Goal: Task Accomplishment & Management: Complete application form

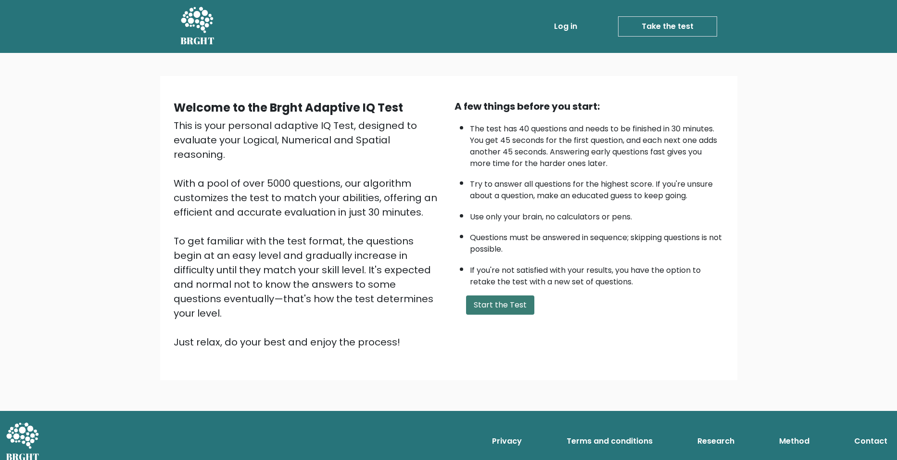
click at [506, 309] on button "Start the Test" at bounding box center [500, 304] width 68 height 19
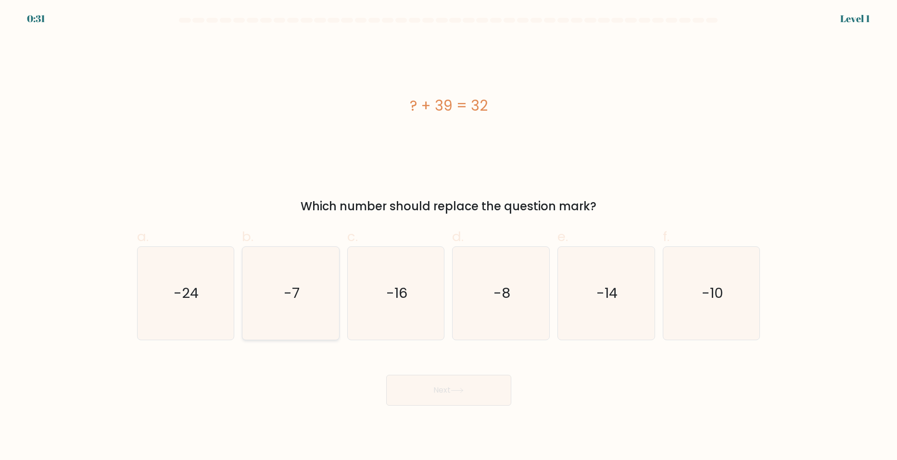
click at [300, 293] on icon "-7" at bounding box center [290, 293] width 93 height 93
click at [449, 236] on input "b. -7" at bounding box center [449, 233] width 0 height 6
radio input "true"
click at [419, 398] on button "Next" at bounding box center [448, 390] width 125 height 31
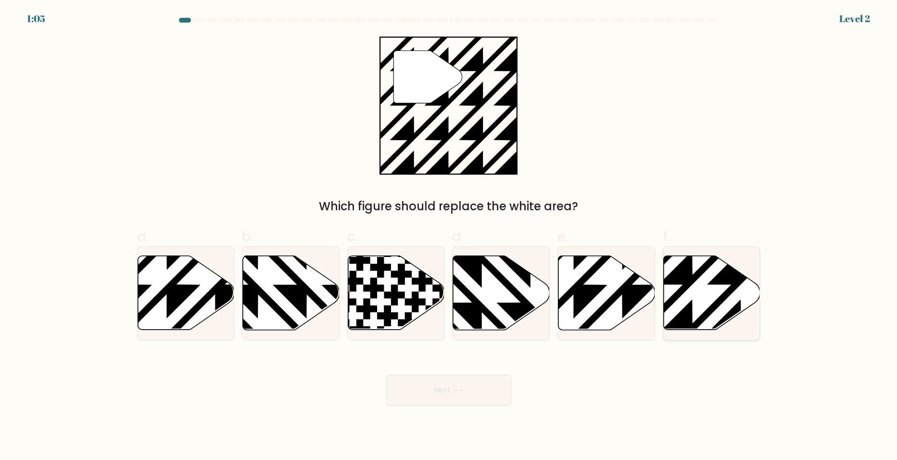
click at [712, 293] on icon at bounding box center [711, 293] width 97 height 74
click at [449, 236] on input "f." at bounding box center [449, 233] width 0 height 6
radio input "true"
click at [448, 400] on button "Next" at bounding box center [448, 390] width 125 height 31
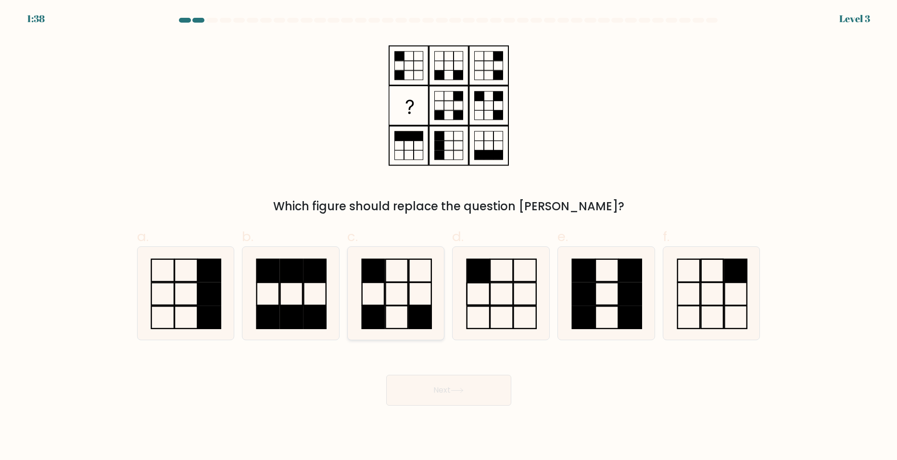
click at [394, 298] on icon at bounding box center [396, 293] width 93 height 93
click at [449, 236] on input "c." at bounding box center [449, 233] width 0 height 6
radio input "true"
click at [445, 403] on button "Next" at bounding box center [448, 390] width 125 height 31
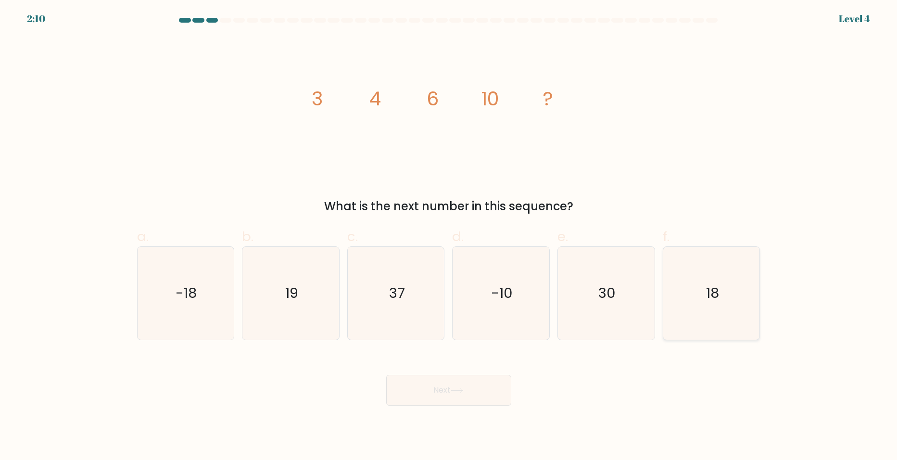
click at [720, 294] on icon "18" at bounding box center [711, 293] width 93 height 93
click at [449, 236] on input "f. 18" at bounding box center [449, 233] width 0 height 6
radio input "true"
click at [423, 390] on button "Next" at bounding box center [448, 390] width 125 height 31
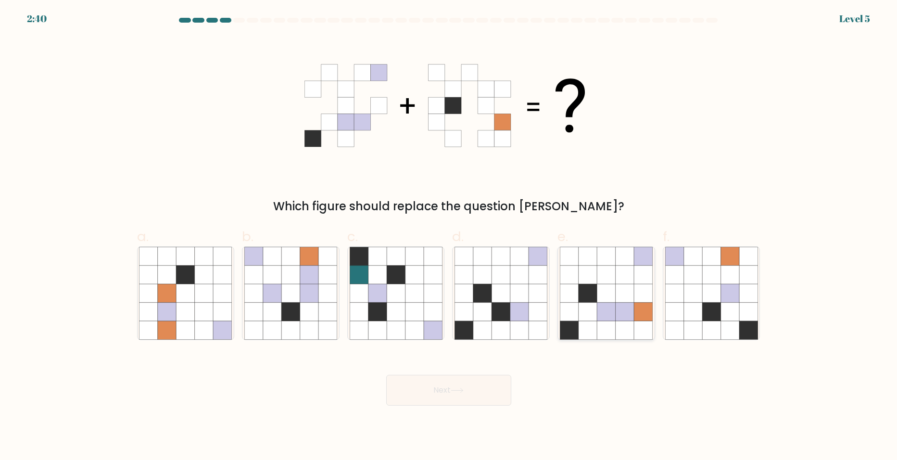
click at [611, 285] on icon at bounding box center [606, 293] width 18 height 18
click at [449, 236] on input "e." at bounding box center [449, 233] width 0 height 6
radio input "true"
click at [483, 376] on button "Next" at bounding box center [448, 390] width 125 height 31
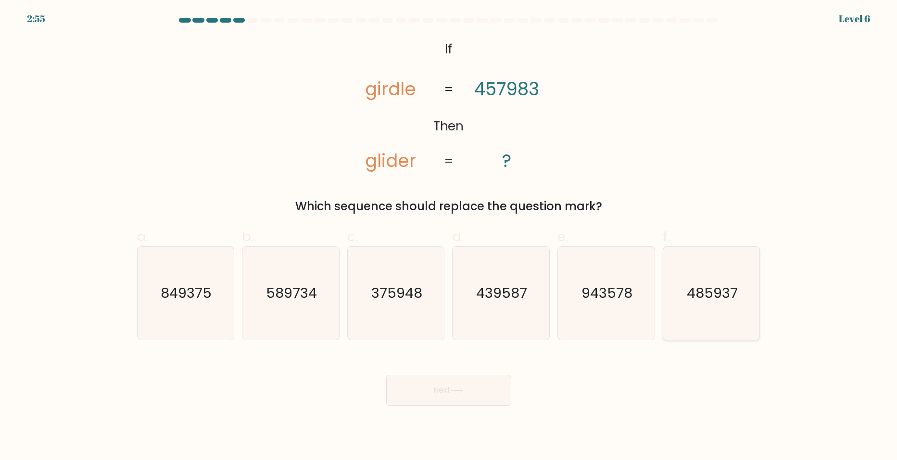
click at [717, 298] on text "485937" at bounding box center [712, 292] width 51 height 19
click at [449, 236] on input "f. 485937" at bounding box center [449, 233] width 0 height 6
radio input "true"
click at [459, 388] on button "Next" at bounding box center [448, 390] width 125 height 31
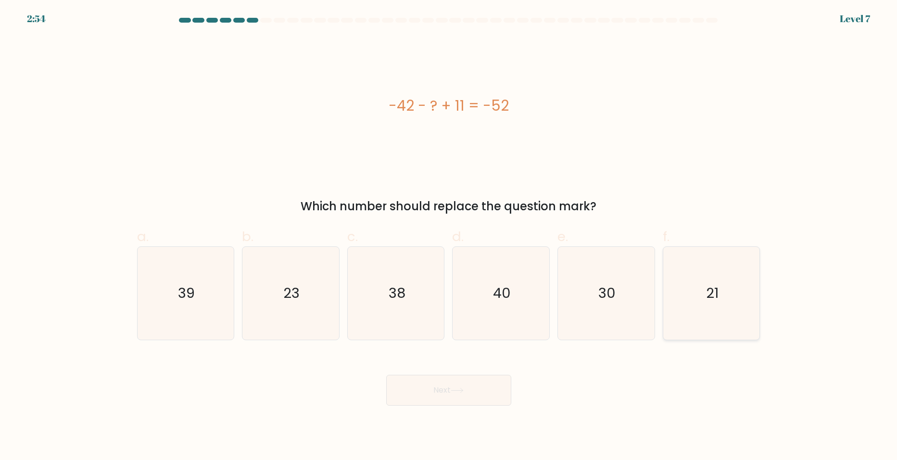
click at [725, 284] on icon "21" at bounding box center [711, 293] width 93 height 93
click at [449, 236] on input "f. 21" at bounding box center [449, 233] width 0 height 6
radio input "true"
click at [477, 388] on button "Next" at bounding box center [448, 390] width 125 height 31
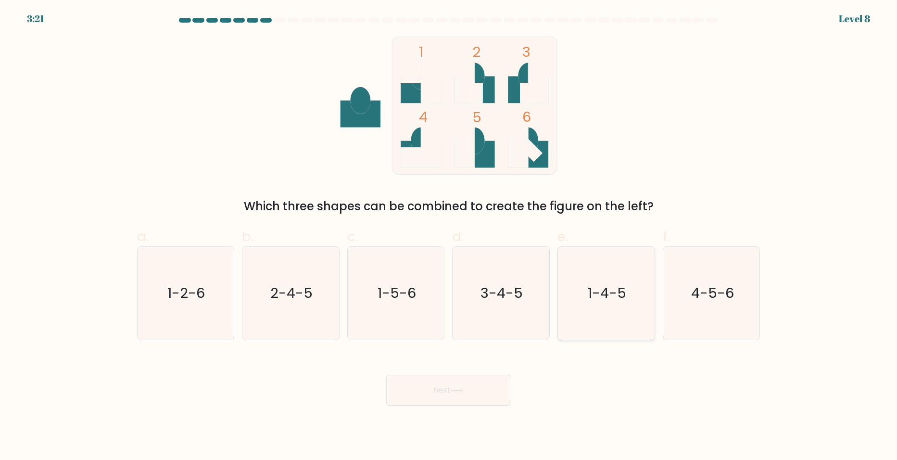
click at [609, 286] on text "1-4-5" at bounding box center [606, 292] width 38 height 19
click at [449, 236] on input "e. 1-4-5" at bounding box center [449, 233] width 0 height 6
radio input "true"
click at [442, 380] on button "Next" at bounding box center [448, 390] width 125 height 31
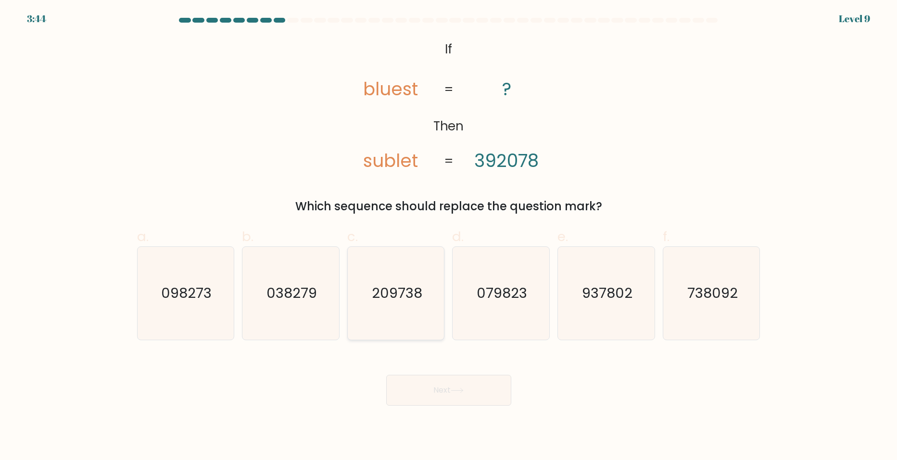
click at [398, 289] on text "209738" at bounding box center [397, 292] width 50 height 19
click at [449, 236] on input "c. 209738" at bounding box center [449, 233] width 0 height 6
radio input "true"
click at [462, 385] on button "Next" at bounding box center [448, 390] width 125 height 31
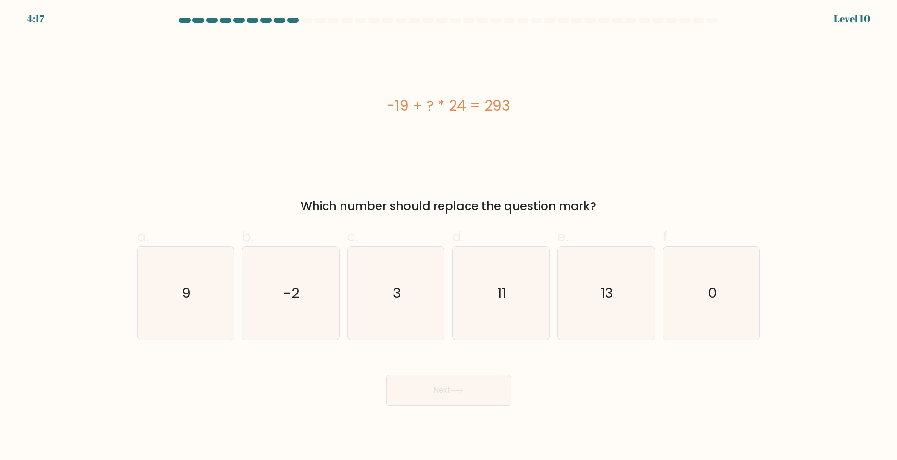
drag, startPoint x: 448, startPoint y: 104, endPoint x: 438, endPoint y: 104, distance: 9.6
click at [438, 104] on div "-19 + ? * 24 = 293" at bounding box center [448, 106] width 623 height 22
drag, startPoint x: 438, startPoint y: 104, endPoint x: 434, endPoint y: 130, distance: 26.3
click at [434, 130] on div "-19 + ? * 24 = 293" at bounding box center [448, 106] width 623 height 138
drag, startPoint x: 444, startPoint y: 101, endPoint x: 438, endPoint y: 104, distance: 6.7
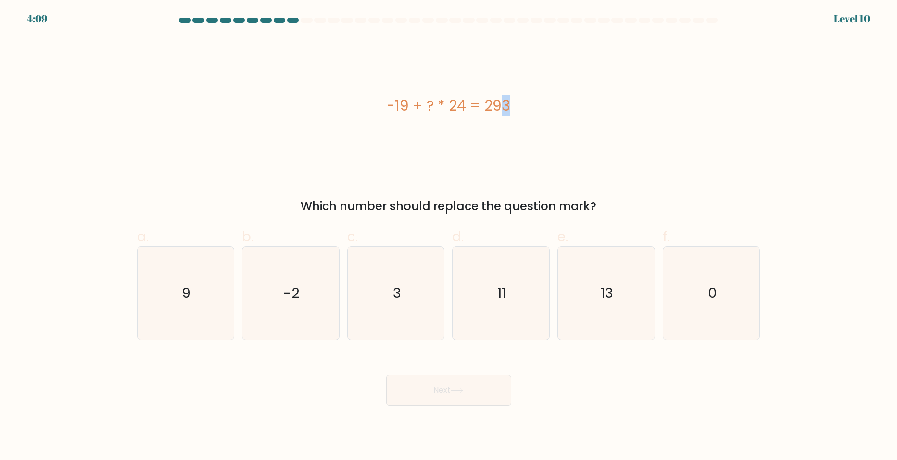
click at [438, 104] on div "-19 + ? * 24 = 293" at bounding box center [448, 106] width 623 height 22
drag, startPoint x: 438, startPoint y: 104, endPoint x: 424, endPoint y: 84, distance: 25.2
click at [424, 84] on div "-19 + ? * 24 = 293" at bounding box center [448, 106] width 623 height 138
drag, startPoint x: 641, startPoint y: 289, endPoint x: 627, endPoint y: 301, distance: 18.0
click at [639, 292] on icon "13" at bounding box center [606, 293] width 93 height 93
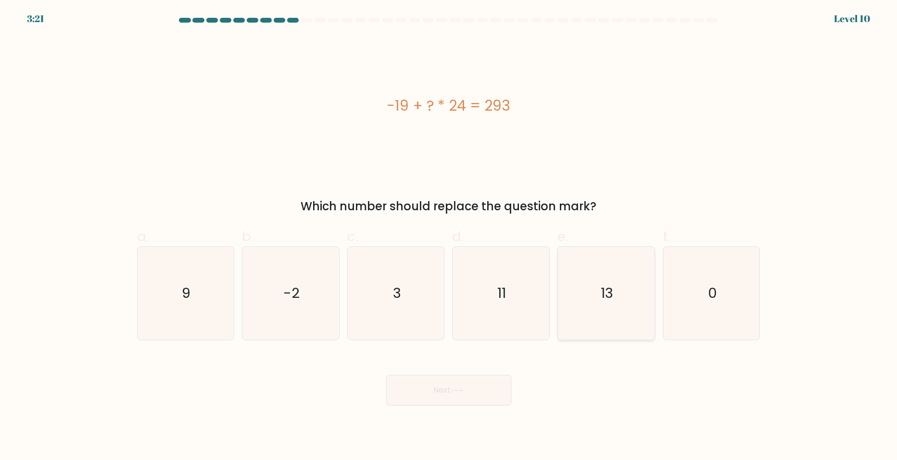
click at [449, 236] on input "e. 13" at bounding box center [449, 233] width 0 height 6
radio input "true"
click at [478, 387] on button "Next" at bounding box center [448, 390] width 125 height 31
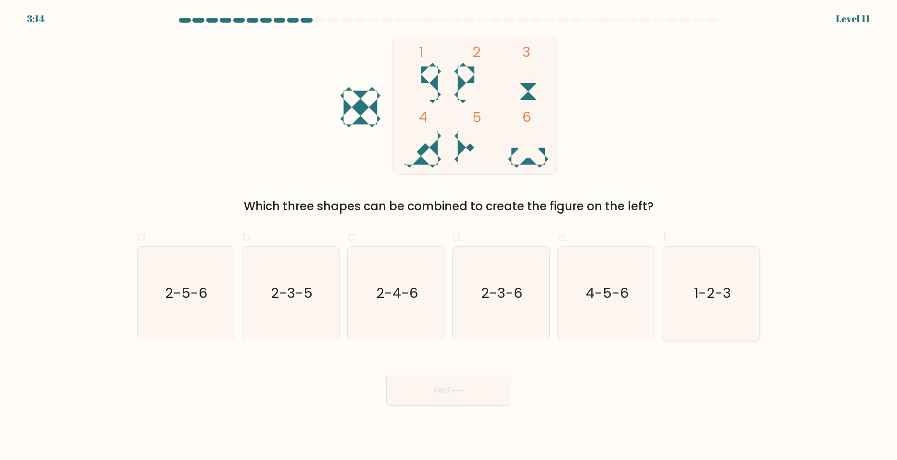
click at [717, 298] on text "1-2-3" at bounding box center [712, 292] width 37 height 19
click at [735, 315] on icon "1-2-3" at bounding box center [711, 293] width 93 height 93
click at [449, 236] on input "f. 1-2-3" at bounding box center [449, 233] width 0 height 6
radio input "true"
click at [450, 394] on button "Next" at bounding box center [448, 390] width 125 height 31
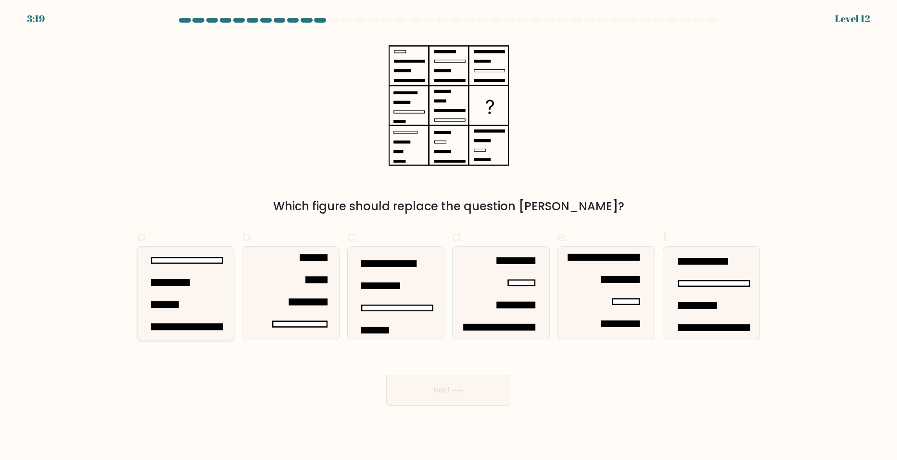
click at [200, 308] on icon at bounding box center [185, 293] width 93 height 93
click at [449, 236] on input "a." at bounding box center [449, 233] width 0 height 6
radio input "true"
click at [447, 399] on button "Next" at bounding box center [448, 390] width 125 height 31
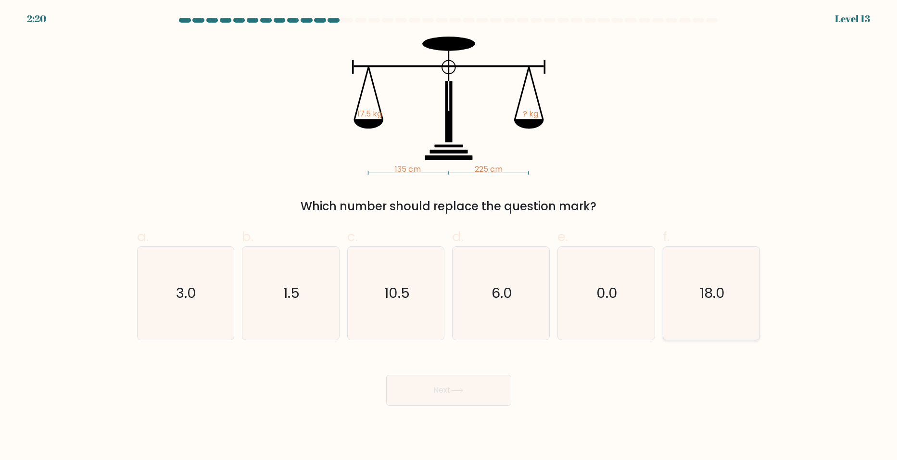
click at [712, 318] on icon "18.0" at bounding box center [711, 293] width 93 height 93
click at [449, 236] on input "f. 18.0" at bounding box center [449, 233] width 0 height 6
radio input "true"
click at [491, 391] on button "Next" at bounding box center [448, 390] width 125 height 31
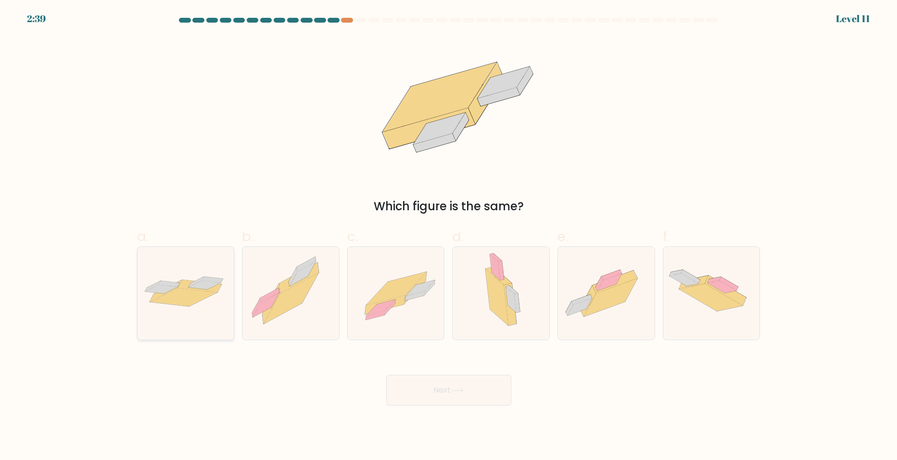
click at [174, 290] on icon at bounding box center [183, 297] width 67 height 18
click at [449, 236] on input "a." at bounding box center [449, 233] width 0 height 6
radio input "true"
click at [509, 316] on icon at bounding box center [510, 304] width 12 height 42
click at [449, 236] on input "d." at bounding box center [449, 233] width 0 height 6
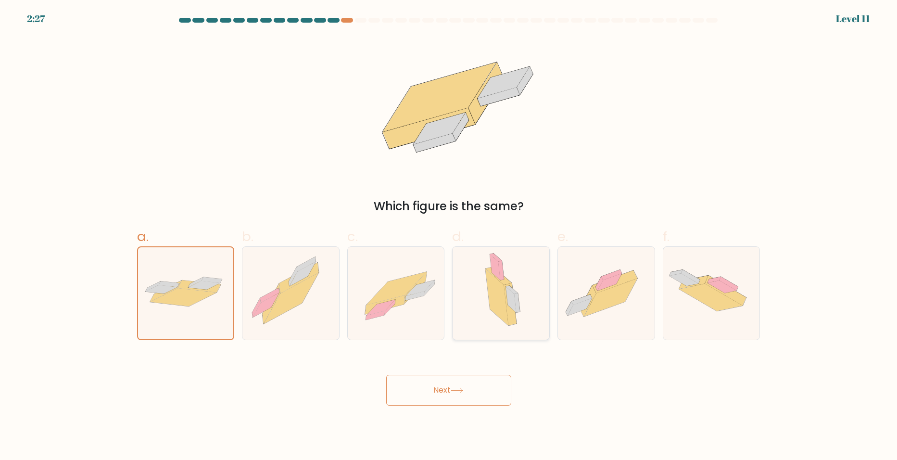
radio input "true"
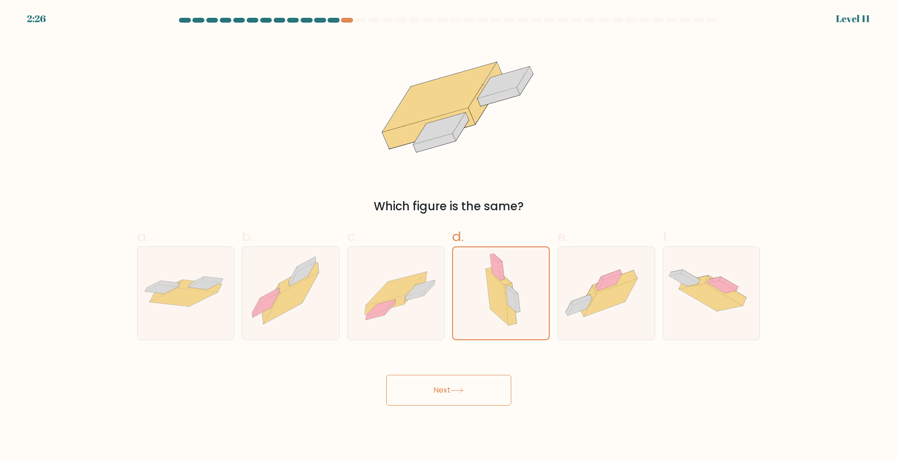
click at [480, 392] on button "Next" at bounding box center [448, 390] width 125 height 31
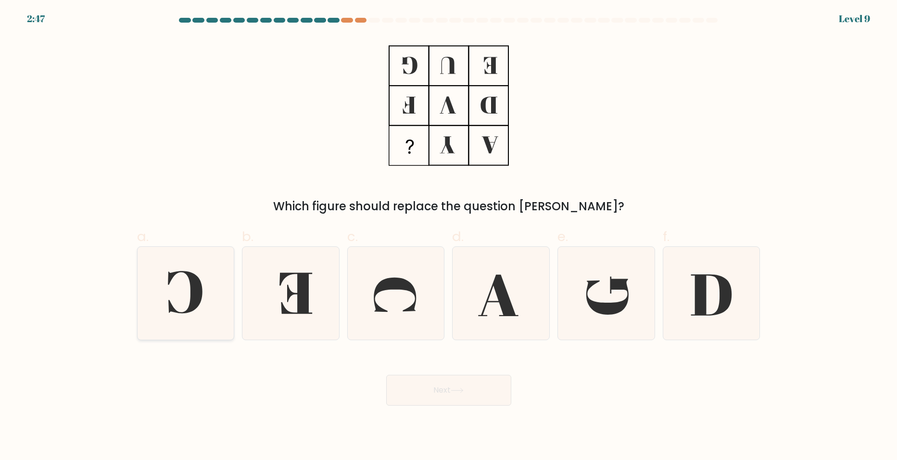
click at [175, 287] on icon at bounding box center [185, 293] width 93 height 93
click at [449, 236] on input "a." at bounding box center [449, 233] width 0 height 6
radio input "true"
click at [427, 398] on button "Next" at bounding box center [448, 390] width 125 height 31
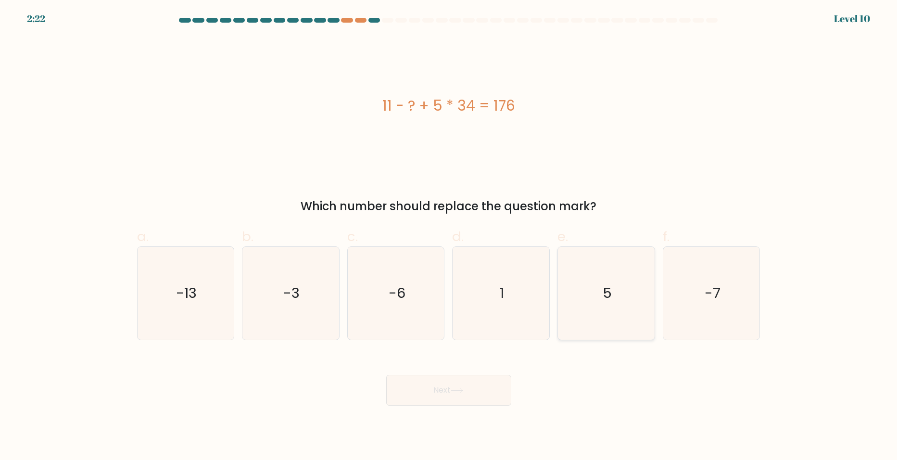
click at [602, 293] on icon "5" at bounding box center [606, 293] width 93 height 93
click at [449, 236] on input "e. 5" at bounding box center [449, 233] width 0 height 6
radio input "true"
click at [443, 393] on button "Next" at bounding box center [448, 390] width 125 height 31
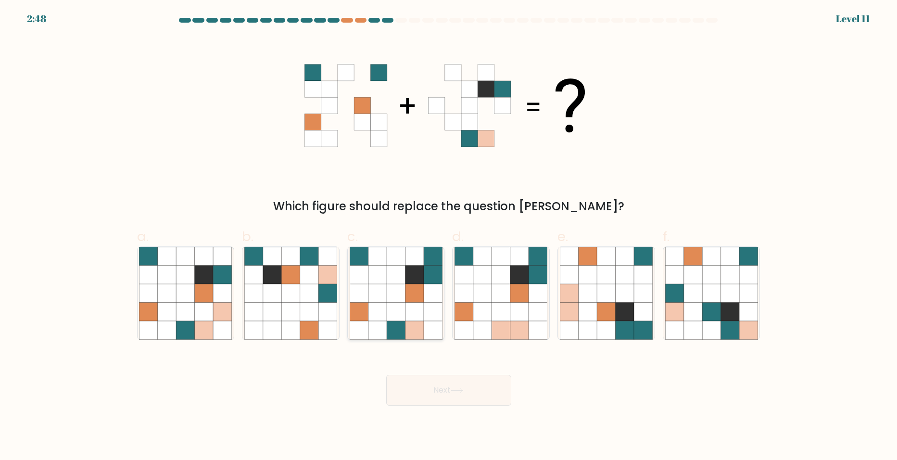
click at [410, 317] on icon at bounding box center [414, 311] width 18 height 18
click at [449, 236] on input "c." at bounding box center [449, 233] width 0 height 6
radio input "true"
click at [445, 387] on button "Next" at bounding box center [448, 390] width 125 height 31
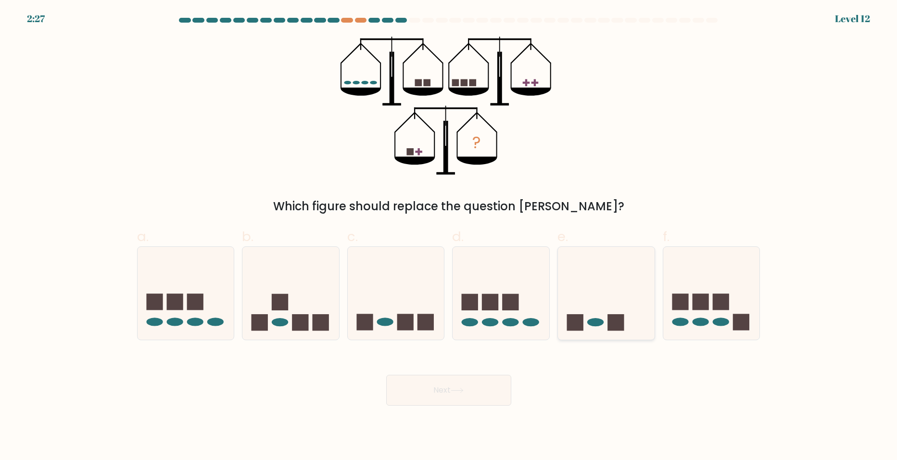
click at [610, 310] on icon at bounding box center [606, 293] width 97 height 80
click at [449, 236] on input "e." at bounding box center [449, 233] width 0 height 6
radio input "true"
click at [478, 397] on button "Next" at bounding box center [448, 390] width 125 height 31
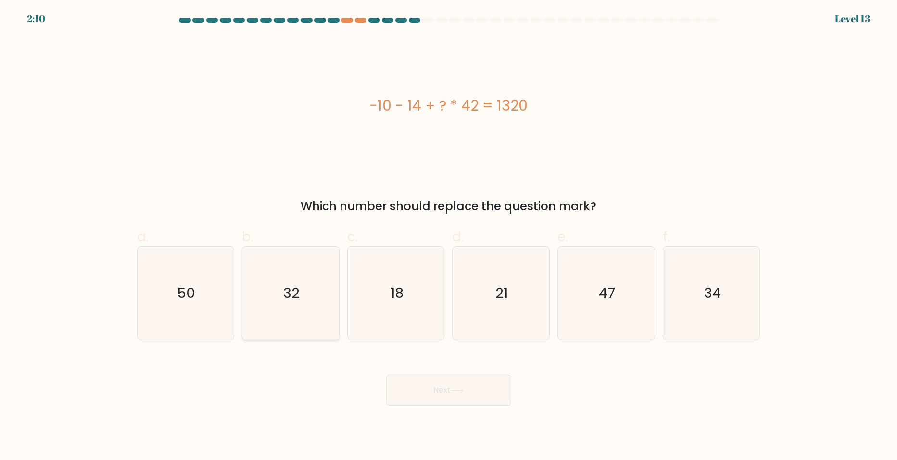
click at [286, 289] on text "32" at bounding box center [291, 292] width 16 height 19
click at [449, 236] on input "b. 32" at bounding box center [449, 233] width 0 height 6
radio input "true"
click at [437, 404] on button "Next" at bounding box center [448, 390] width 125 height 31
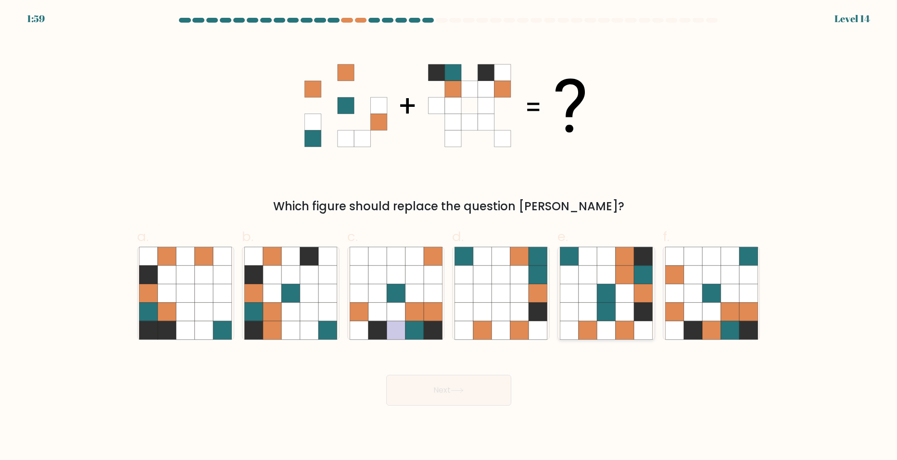
click at [620, 290] on icon at bounding box center [624, 293] width 18 height 18
click at [449, 236] on input "e." at bounding box center [449, 233] width 0 height 6
radio input "true"
click at [482, 386] on button "Next" at bounding box center [448, 390] width 125 height 31
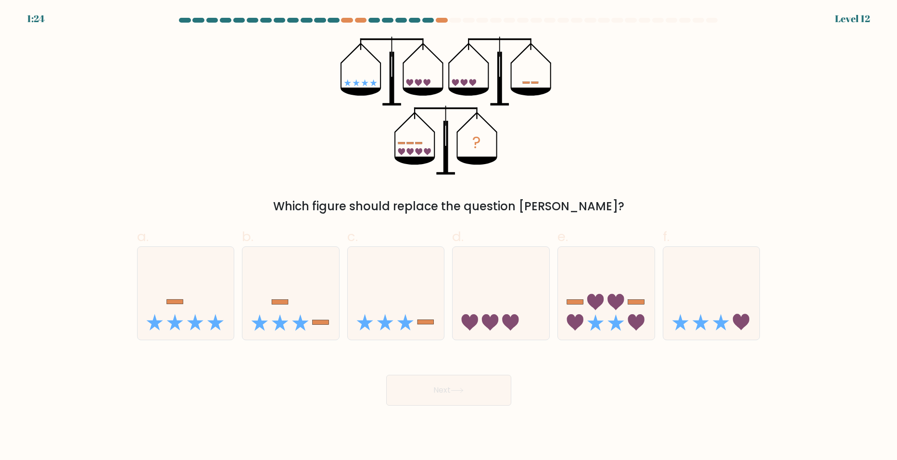
click at [456, 19] on div at bounding box center [455, 20] width 12 height 5
click at [700, 331] on icon at bounding box center [711, 293] width 97 height 80
click at [449, 236] on input "f." at bounding box center [449, 233] width 0 height 6
radio input "true"
click at [481, 389] on button "Next" at bounding box center [448, 390] width 125 height 31
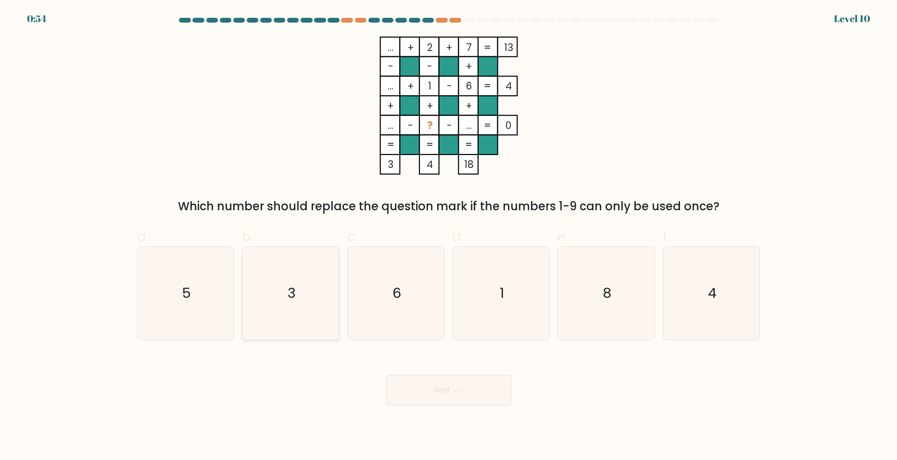
click at [297, 313] on icon "3" at bounding box center [290, 293] width 93 height 93
click at [449, 236] on input "b. 3" at bounding box center [449, 233] width 0 height 6
radio input "true"
click at [483, 394] on button "Next" at bounding box center [448, 390] width 125 height 31
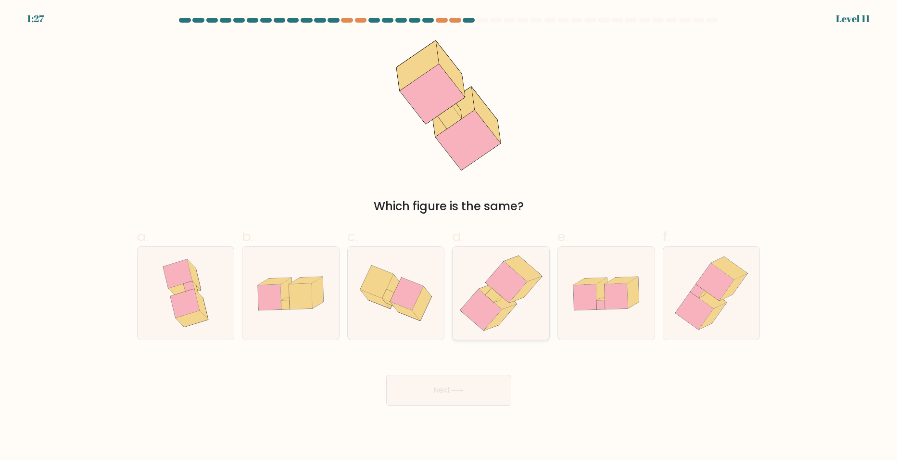
click at [512, 316] on icon at bounding box center [501, 293] width 90 height 93
click at [449, 236] on input "d." at bounding box center [449, 233] width 0 height 6
radio input "true"
click at [453, 390] on icon at bounding box center [456, 389] width 13 height 5
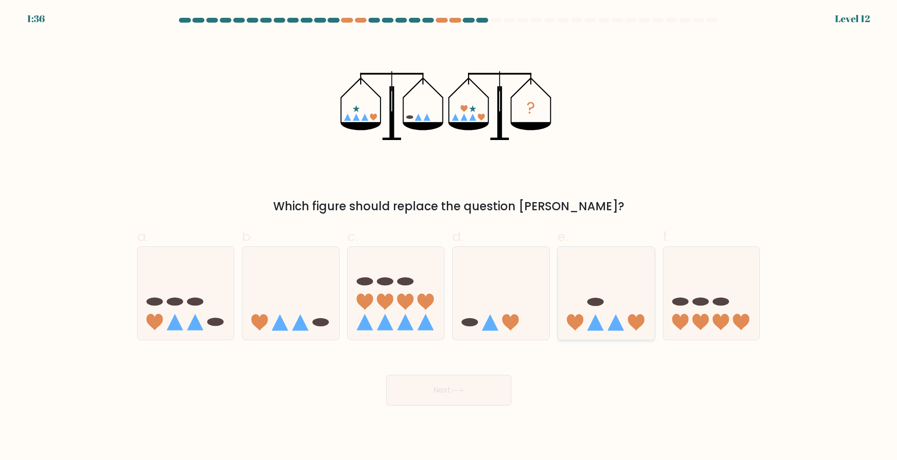
click at [613, 293] on icon at bounding box center [606, 293] width 97 height 80
click at [449, 236] on input "e." at bounding box center [449, 233] width 0 height 6
radio input "true"
click at [456, 396] on button "Next" at bounding box center [448, 390] width 125 height 31
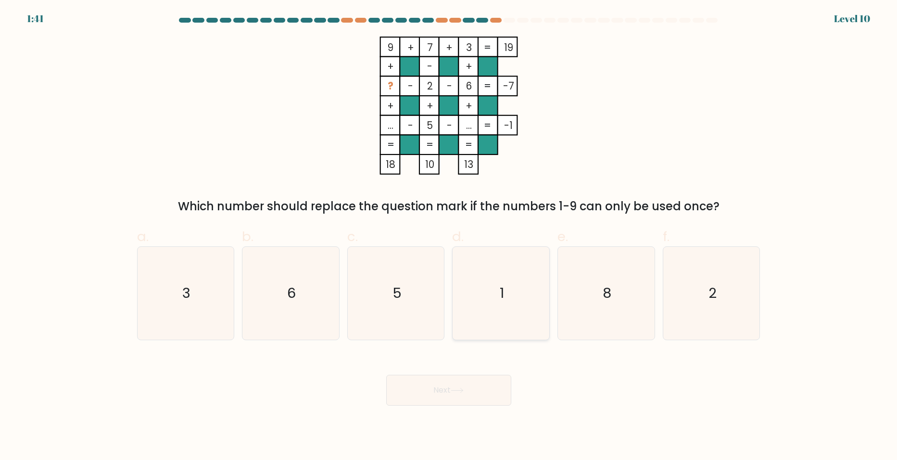
click at [515, 297] on icon "1" at bounding box center [500, 293] width 93 height 93
click at [449, 236] on input "d. 1" at bounding box center [449, 233] width 0 height 6
radio input "true"
click at [466, 388] on button "Next" at bounding box center [448, 390] width 125 height 31
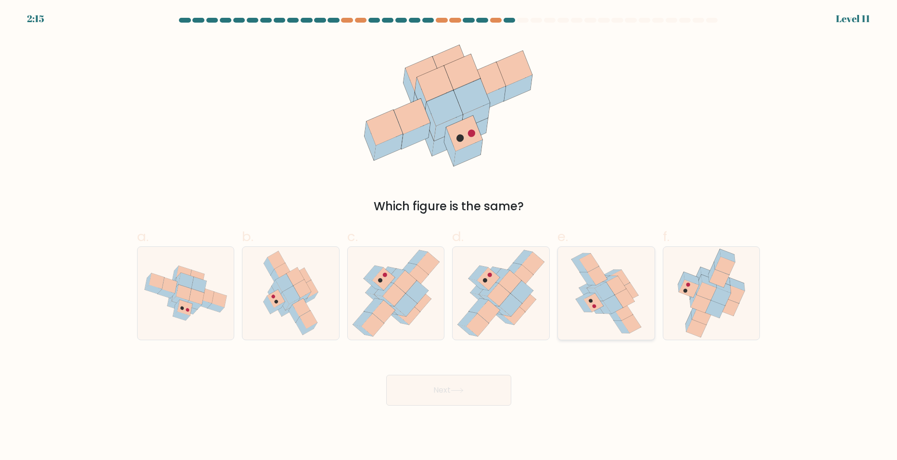
click at [617, 306] on icon at bounding box center [613, 304] width 20 height 19
click at [449, 236] on input "e." at bounding box center [449, 233] width 0 height 6
radio input "true"
click at [436, 393] on button "Next" at bounding box center [448, 390] width 125 height 31
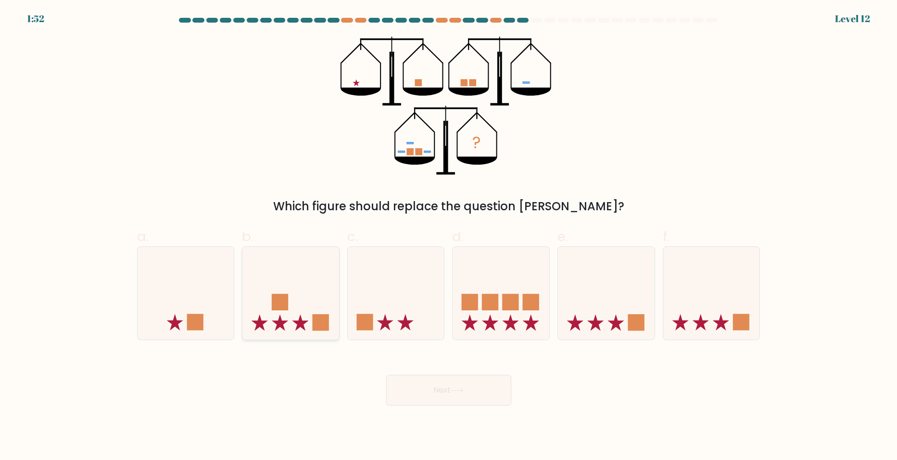
click at [247, 300] on icon at bounding box center [290, 293] width 97 height 80
click at [449, 236] on input "b." at bounding box center [449, 233] width 0 height 6
radio input "true"
click at [442, 398] on button "Next" at bounding box center [448, 390] width 125 height 31
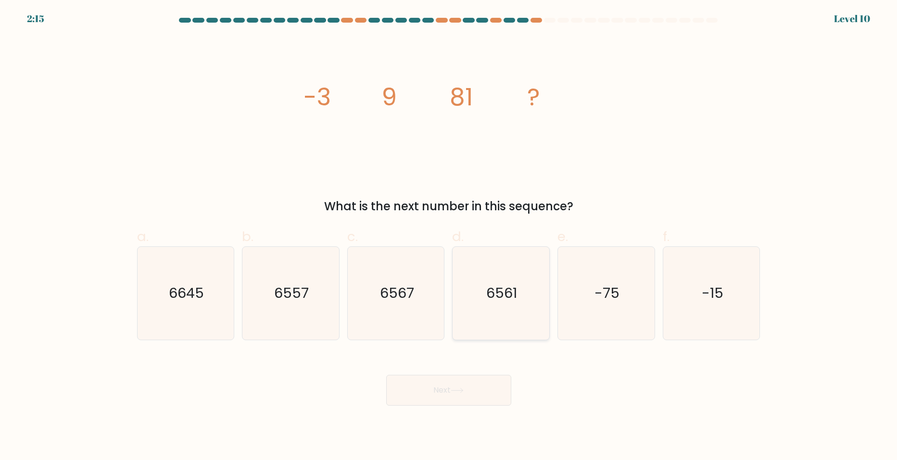
click at [482, 291] on icon "6561" at bounding box center [500, 293] width 93 height 93
click at [449, 236] on input "d. 6561" at bounding box center [449, 233] width 0 height 6
radio input "true"
click at [453, 381] on button "Next" at bounding box center [448, 390] width 125 height 31
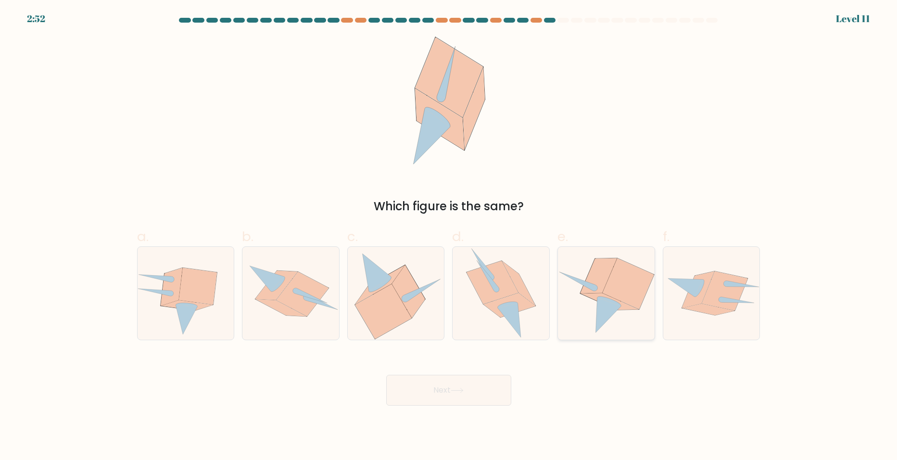
click at [617, 315] on icon at bounding box center [606, 293] width 97 height 87
click at [449, 236] on input "e." at bounding box center [449, 233] width 0 height 6
radio input "true"
click at [463, 390] on icon at bounding box center [456, 389] width 13 height 5
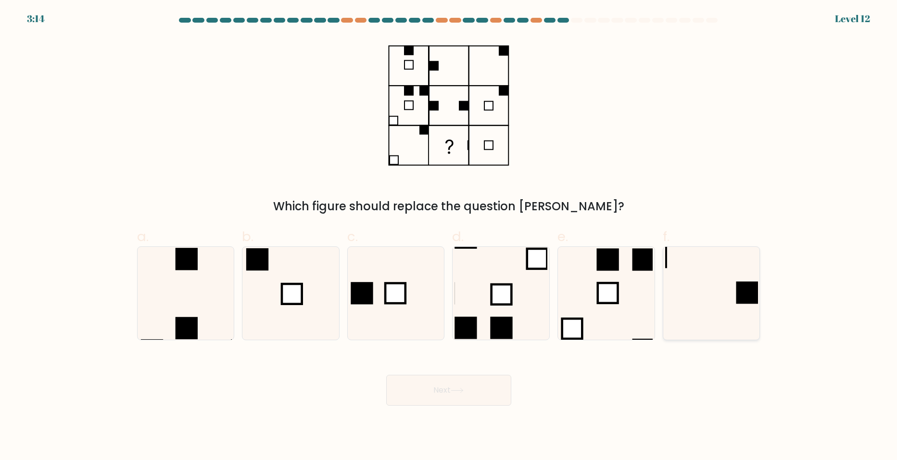
click at [757, 284] on rect at bounding box center [747, 292] width 22 height 22
click at [449, 236] on input "f." at bounding box center [449, 233] width 0 height 6
radio input "true"
click at [438, 390] on button "Next" at bounding box center [448, 390] width 125 height 31
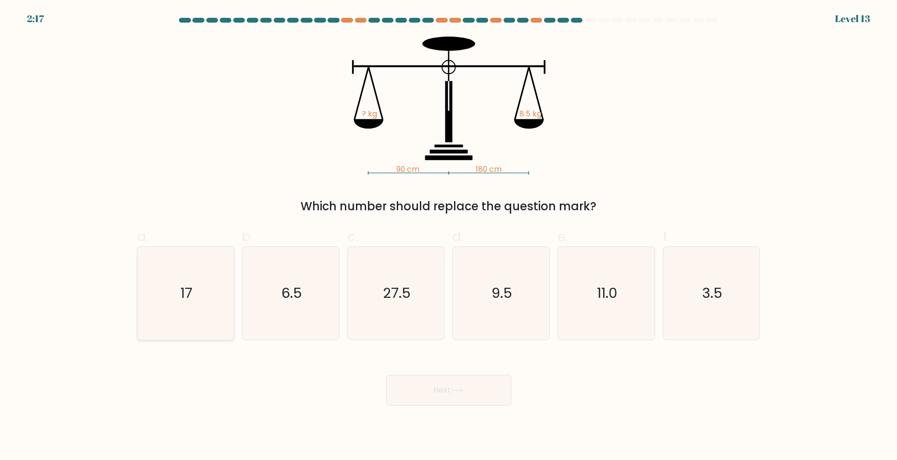
click at [163, 295] on icon "17" at bounding box center [185, 293] width 93 height 93
click at [449, 236] on input "a. 17" at bounding box center [449, 233] width 0 height 6
radio input "true"
click at [435, 396] on button "Next" at bounding box center [448, 390] width 125 height 31
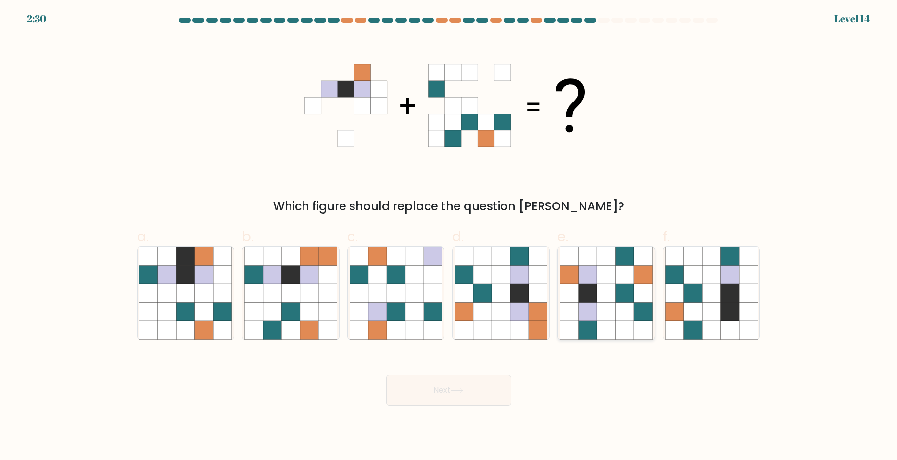
click at [584, 308] on icon at bounding box center [587, 311] width 18 height 18
click at [449, 236] on input "e." at bounding box center [449, 233] width 0 height 6
radio input "true"
click at [479, 394] on button "Next" at bounding box center [448, 390] width 125 height 31
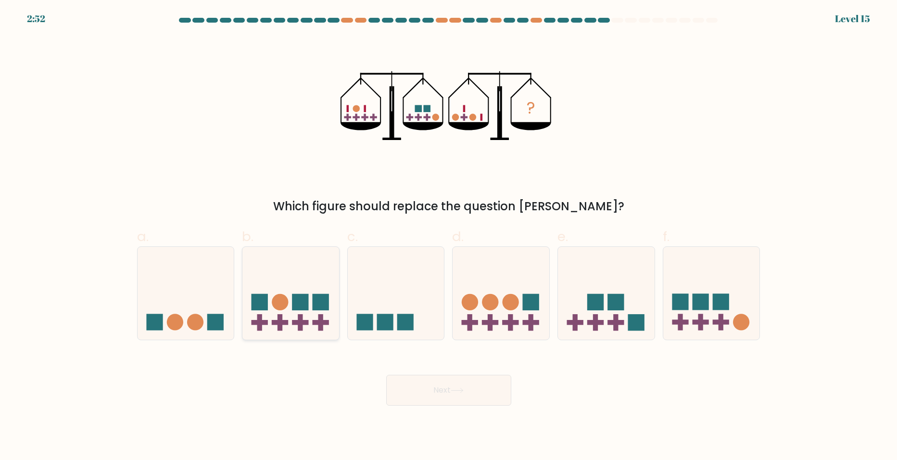
click at [316, 303] on rect at bounding box center [320, 302] width 16 height 16
click at [449, 236] on input "b." at bounding box center [449, 233] width 0 height 6
radio input "true"
click at [410, 377] on button "Next" at bounding box center [448, 390] width 125 height 31
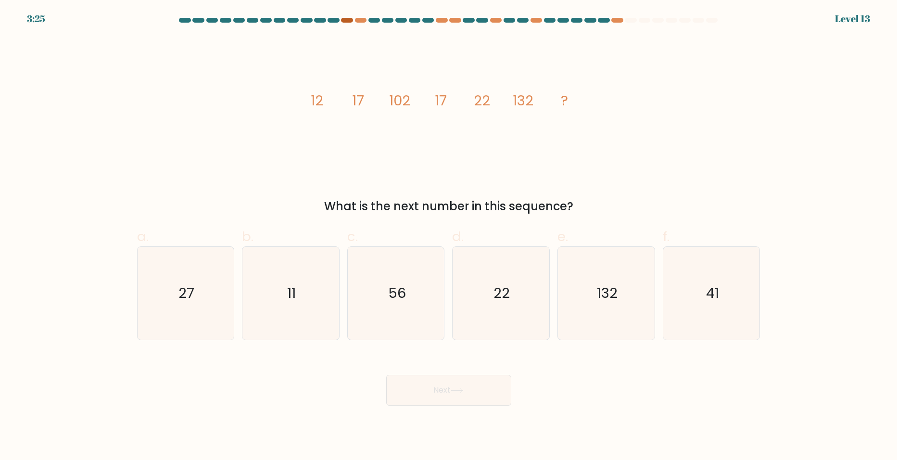
click at [344, 21] on div at bounding box center [347, 20] width 12 height 5
click at [357, 18] on div at bounding box center [361, 20] width 12 height 5
click at [442, 20] on div at bounding box center [442, 20] width 12 height 5
click at [462, 18] on at bounding box center [448, 20] width 540 height 5
click at [457, 19] on div at bounding box center [455, 20] width 12 height 5
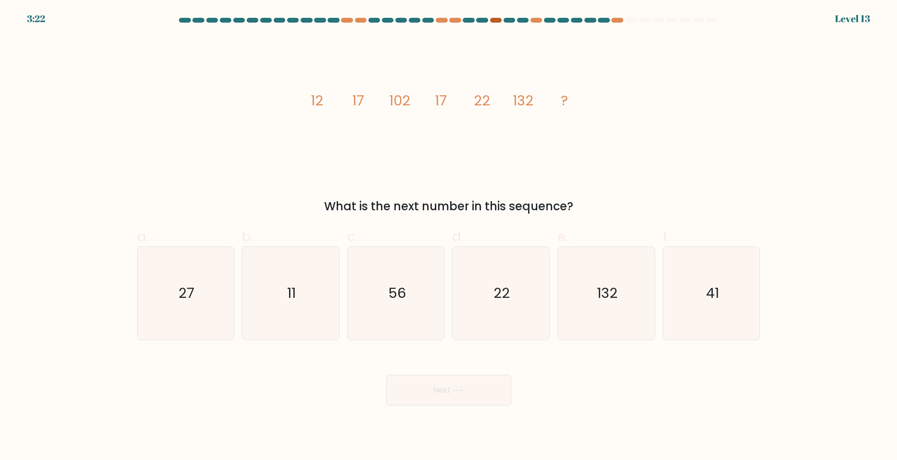
click at [493, 18] on div at bounding box center [496, 20] width 12 height 5
click at [537, 19] on div at bounding box center [536, 20] width 12 height 5
click at [618, 19] on div at bounding box center [617, 20] width 12 height 5
drag, startPoint x: 425, startPoint y: 95, endPoint x: 488, endPoint y: 100, distance: 63.6
click at [488, 100] on icon "image/svg+xml 12 17 102 17 22 132 ?" at bounding box center [448, 106] width 288 height 138
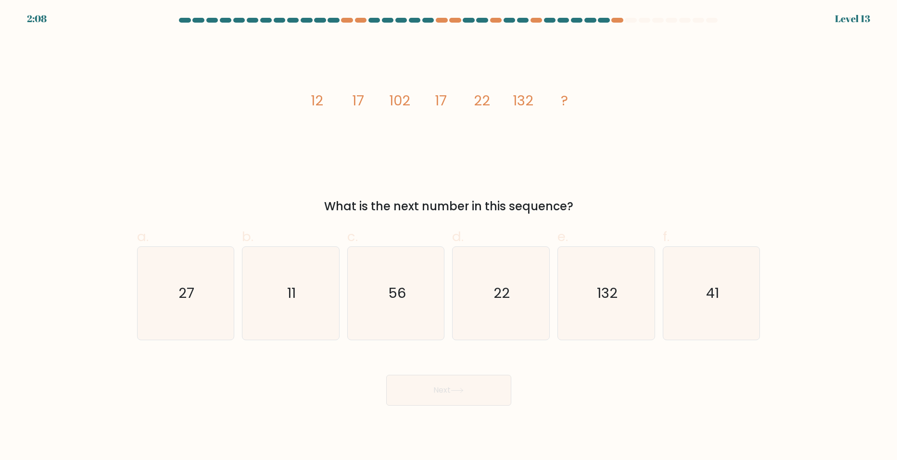
click at [284, 103] on div "image/svg+xml 12 17 102 17 22 132 ? What is the next number in this sequence?" at bounding box center [448, 126] width 635 height 178
drag, startPoint x: 411, startPoint y: 100, endPoint x: 396, endPoint y: 100, distance: 15.4
click at [396, 100] on icon "image/svg+xml 12 17 102 17 22 132 ?" at bounding box center [448, 106] width 288 height 138
drag, startPoint x: 396, startPoint y: 100, endPoint x: 425, endPoint y: 126, distance: 40.2
click at [425, 126] on icon "image/svg+xml 12 17 102 17 22 132 ?" at bounding box center [448, 106] width 288 height 138
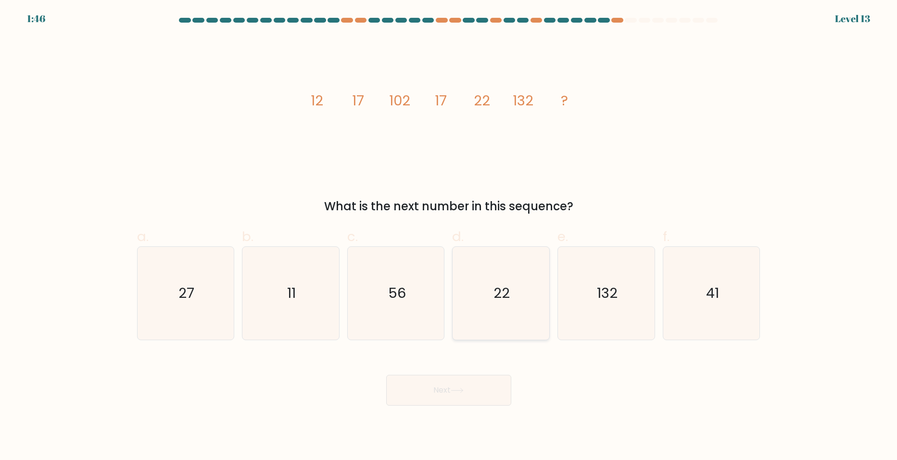
click at [527, 282] on icon "22" at bounding box center [500, 293] width 93 height 93
click at [449, 236] on input "d. 22" at bounding box center [449, 233] width 0 height 6
radio input "true"
click at [484, 396] on button "Next" at bounding box center [448, 390] width 125 height 31
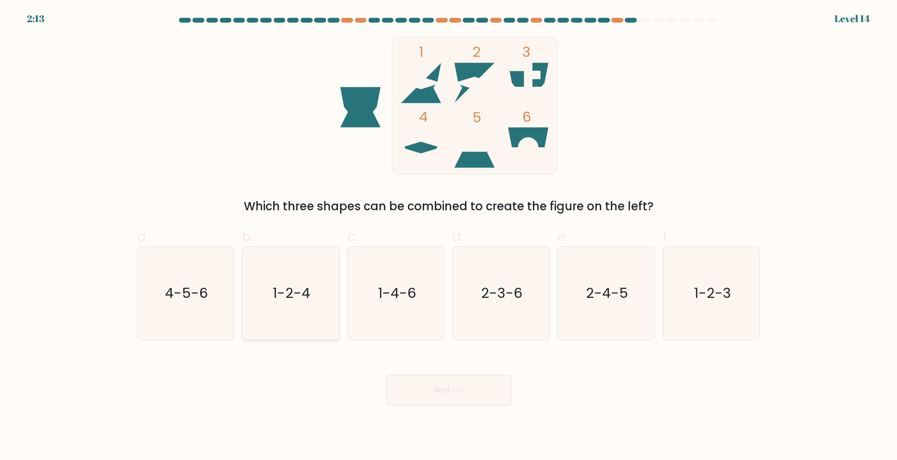
click at [262, 303] on icon "1-2-4" at bounding box center [290, 293] width 93 height 93
click at [449, 236] on input "b. 1-2-4" at bounding box center [449, 233] width 0 height 6
radio input "true"
click at [468, 383] on button "Next" at bounding box center [448, 390] width 125 height 31
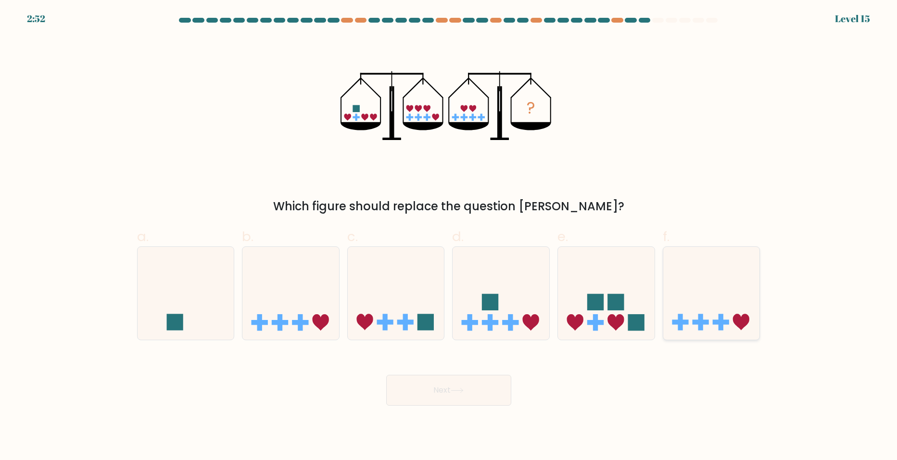
click at [695, 311] on icon at bounding box center [711, 293] width 97 height 80
click at [449, 236] on input "f." at bounding box center [449, 233] width 0 height 6
radio input "true"
click at [488, 389] on button "Next" at bounding box center [448, 390] width 125 height 31
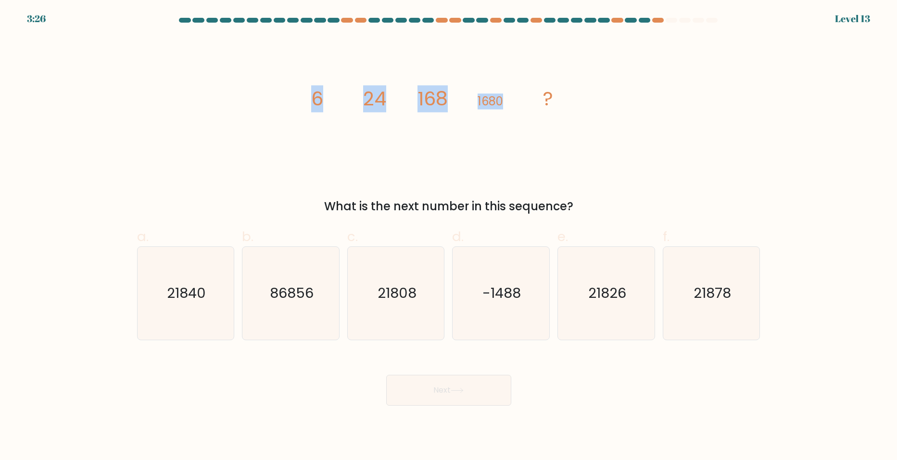
drag, startPoint x: 503, startPoint y: 98, endPoint x: 292, endPoint y: 104, distance: 210.7
click at [292, 104] on div "image/svg+xml 6 24 168 1680 ? What is the next number in this sequence?" at bounding box center [448, 126] width 635 height 178
drag, startPoint x: 292, startPoint y: 104, endPoint x: 300, endPoint y: 148, distance: 45.0
click at [300, 148] on div "image/svg+xml 6 24 168 1680 ? What is the next number in this sequence?" at bounding box center [448, 126] width 635 height 178
drag, startPoint x: 323, startPoint y: 102, endPoint x: 365, endPoint y: 100, distance: 41.9
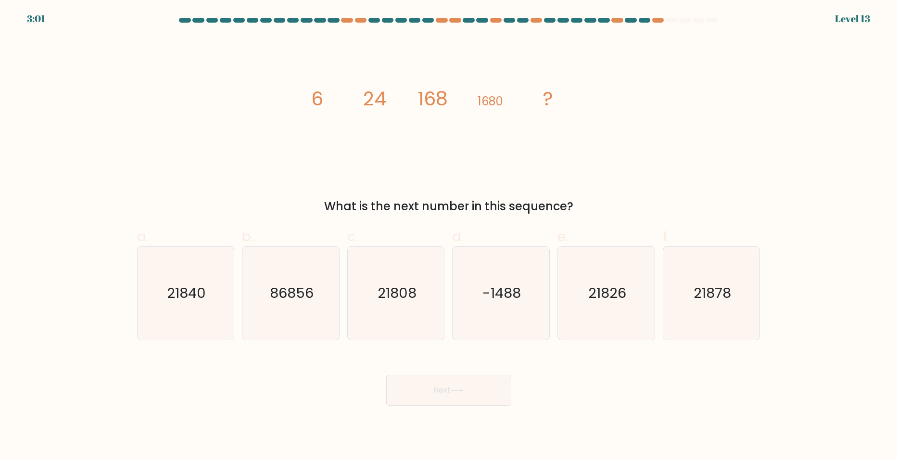
click at [365, 100] on icon "image/svg+xml 6 24 168 1680 ?" at bounding box center [448, 106] width 288 height 138
drag, startPoint x: 500, startPoint y: 98, endPoint x: 473, endPoint y: 100, distance: 28.0
click at [473, 100] on icon "image/svg+xml 6 24 168 1680 ?" at bounding box center [448, 106] width 288 height 138
drag, startPoint x: 473, startPoint y: 100, endPoint x: 461, endPoint y: 129, distance: 31.1
click at [461, 129] on icon "image/svg+xml 6 24 168 1680 ?" at bounding box center [448, 106] width 288 height 138
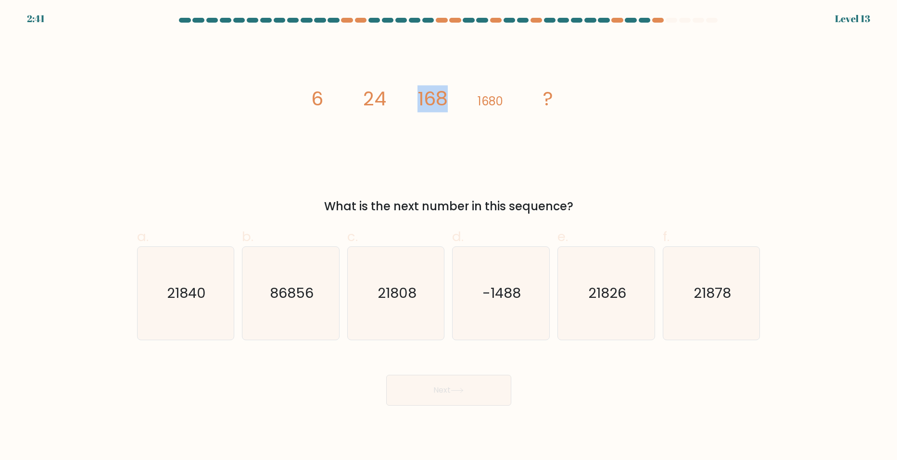
drag, startPoint x: 451, startPoint y: 99, endPoint x: 413, endPoint y: 101, distance: 38.0
click at [413, 101] on icon "image/svg+xml 6 24 168 1680 ?" at bounding box center [448, 106] width 288 height 138
drag, startPoint x: 413, startPoint y: 101, endPoint x: 425, endPoint y: 142, distance: 42.6
click at [425, 142] on icon "image/svg+xml 6 24 168 1680 ?" at bounding box center [448, 106] width 288 height 138
click at [194, 308] on icon "21840" at bounding box center [185, 293] width 93 height 93
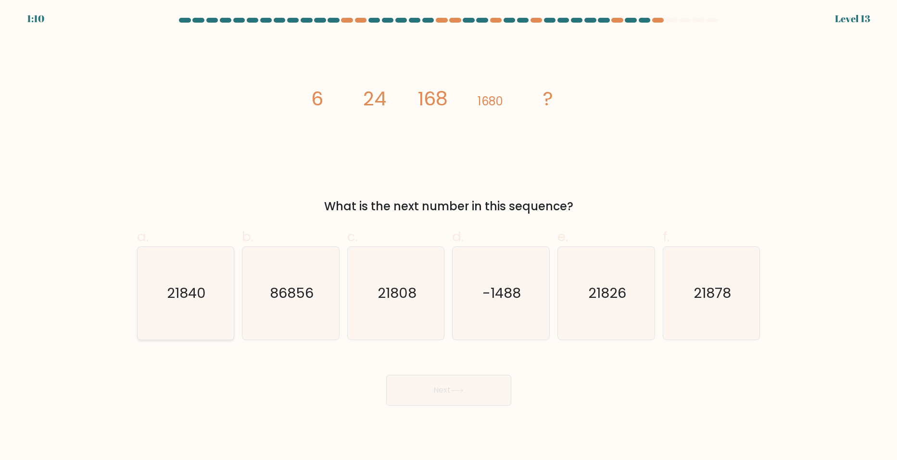
click at [449, 236] on input "a. 21840" at bounding box center [449, 233] width 0 height 6
radio input "true"
click at [481, 404] on button "Next" at bounding box center [448, 390] width 125 height 31
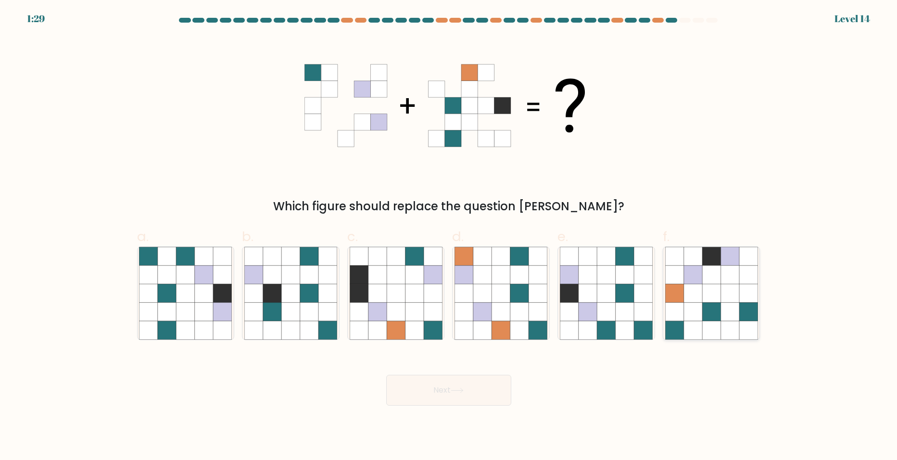
click at [725, 267] on icon at bounding box center [729, 274] width 18 height 18
click at [449, 236] on input "f." at bounding box center [449, 233] width 0 height 6
radio input "true"
click at [488, 402] on button "Next" at bounding box center [448, 390] width 125 height 31
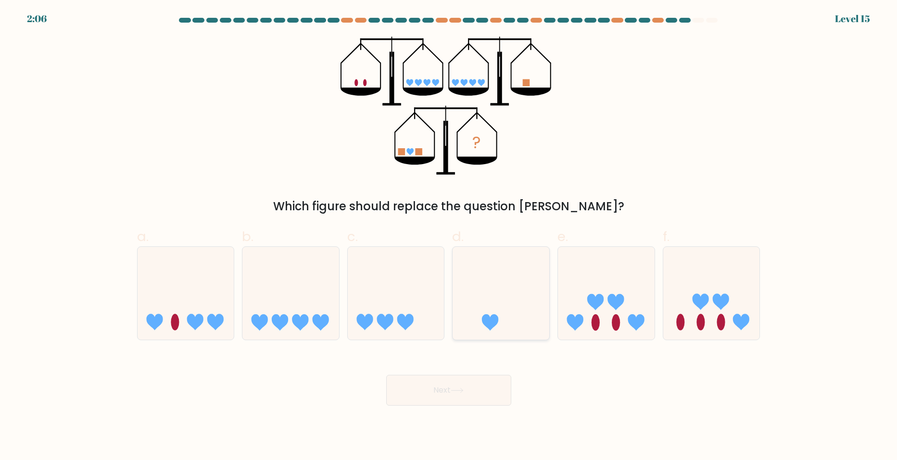
click at [489, 311] on icon at bounding box center [500, 293] width 97 height 80
click at [449, 236] on input "d." at bounding box center [449, 233] width 0 height 6
radio input "true"
click at [651, 304] on icon at bounding box center [606, 293] width 97 height 80
click at [449, 236] on input "e." at bounding box center [449, 233] width 0 height 6
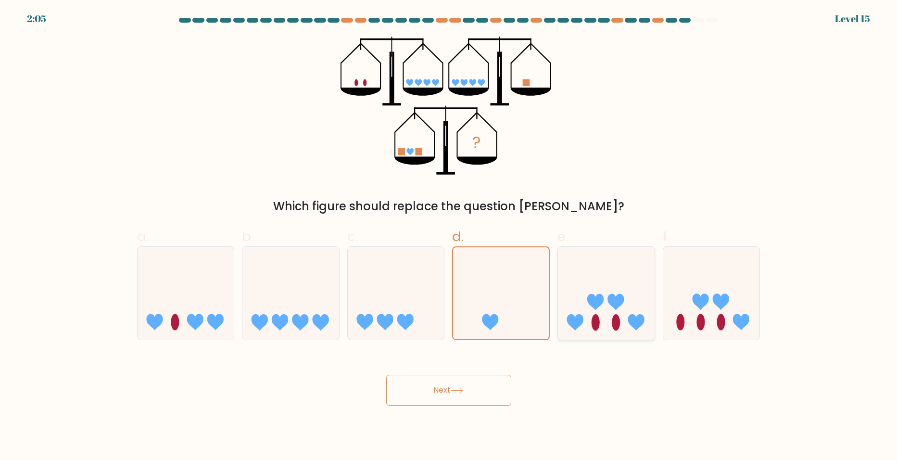
radio input "true"
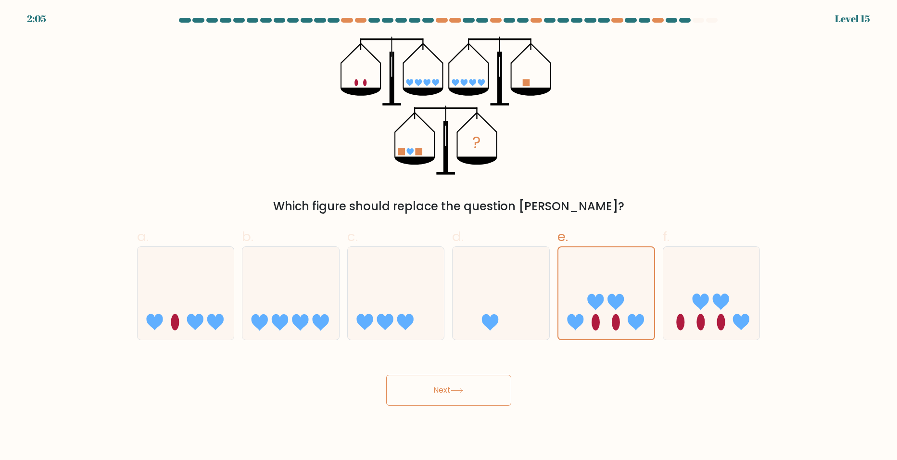
click at [464, 393] on button "Next" at bounding box center [448, 390] width 125 height 31
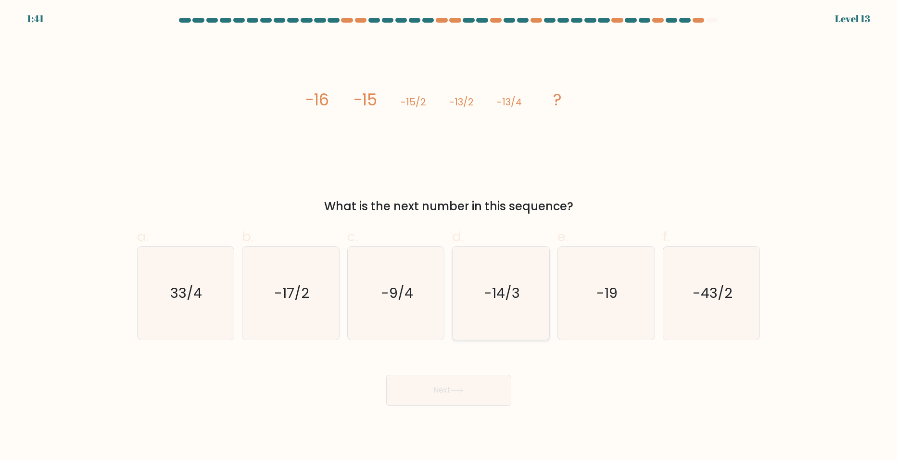
click at [499, 277] on icon "-14/3" at bounding box center [500, 293] width 93 height 93
click at [449, 236] on input "d. -14/3" at bounding box center [449, 233] width 0 height 6
radio input "true"
click at [454, 391] on icon at bounding box center [456, 389] width 13 height 5
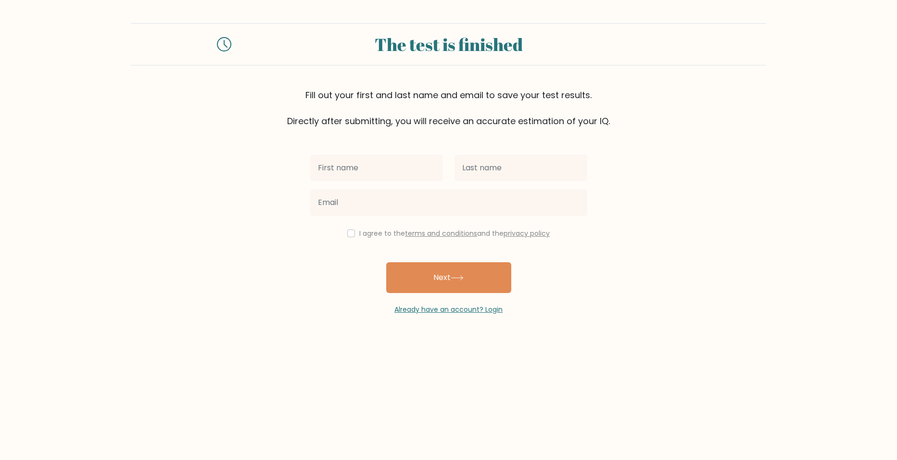
click at [392, 165] on input "text" at bounding box center [376, 167] width 133 height 27
type input "[PERSON_NAME]"
click at [481, 163] on input "text" at bounding box center [520, 167] width 133 height 27
type input "[PERSON_NAME]"
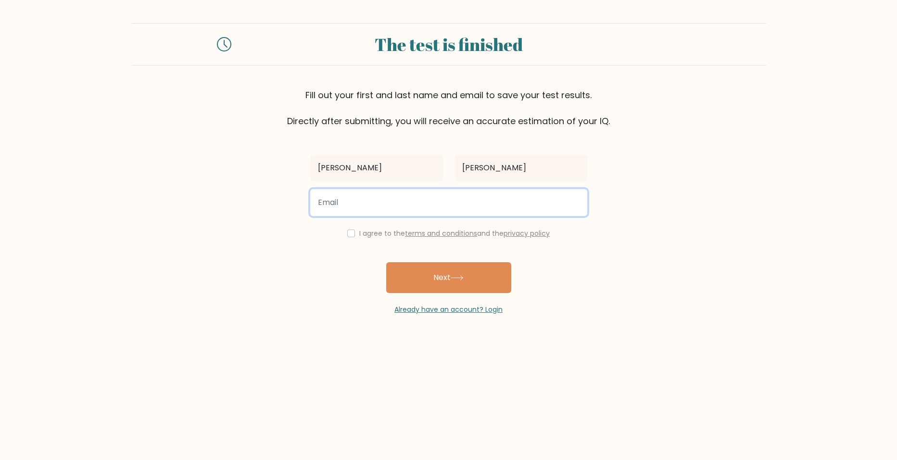
click at [436, 209] on input "email" at bounding box center [448, 202] width 277 height 27
type input "chloebudd0@gmail.com"
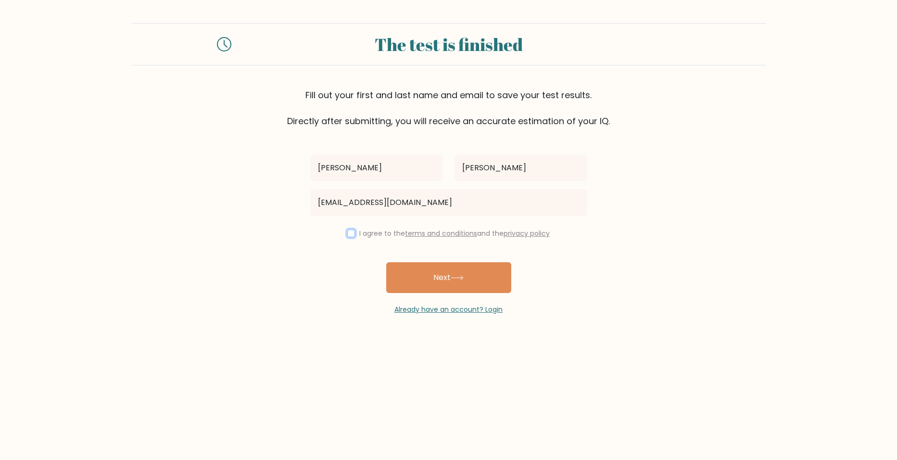
click at [350, 233] on input "checkbox" at bounding box center [351, 233] width 8 height 8
checkbox input "true"
click at [484, 277] on button "Next" at bounding box center [448, 277] width 125 height 31
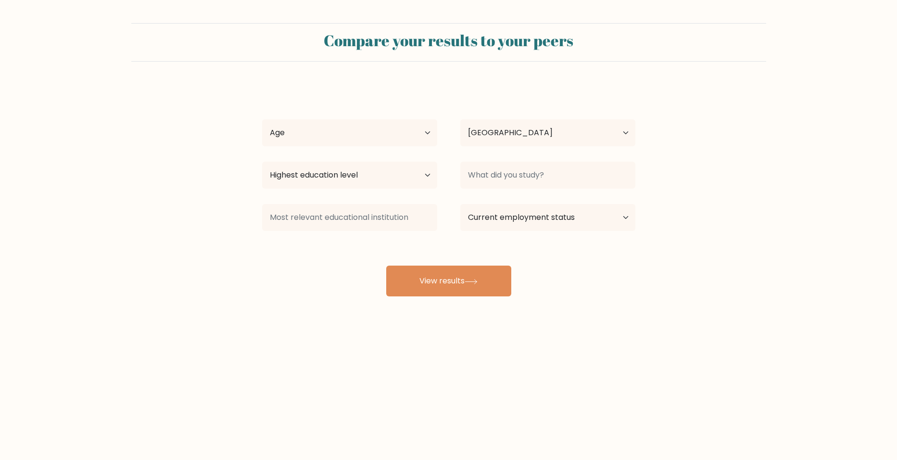
select select "GB"
click at [421, 132] on select "Age Under 18 years old 18-24 years old 25-34 years old 35-44 years old 45-54 ye…" at bounding box center [349, 132] width 175 height 27
select select "min_18"
click at [262, 119] on select "Age Under 18 years old 18-24 years old 25-34 years old 35-44 years old 45-54 ye…" at bounding box center [349, 132] width 175 height 27
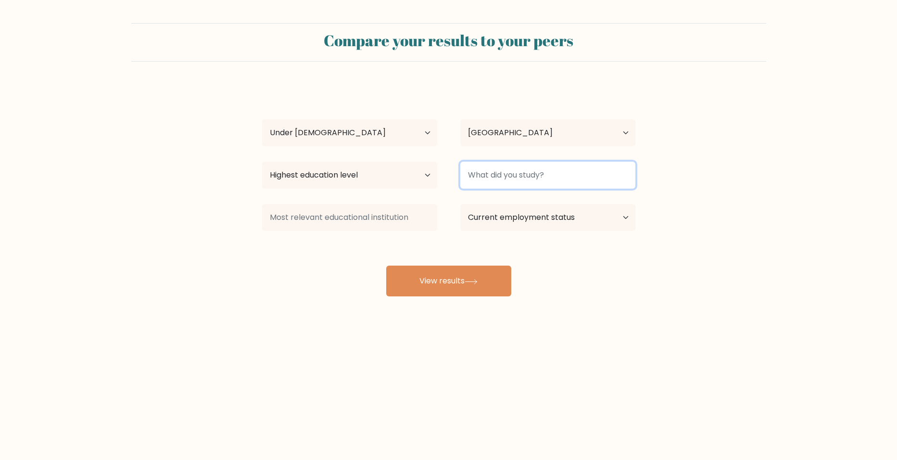
click at [527, 179] on input at bounding box center [547, 175] width 175 height 27
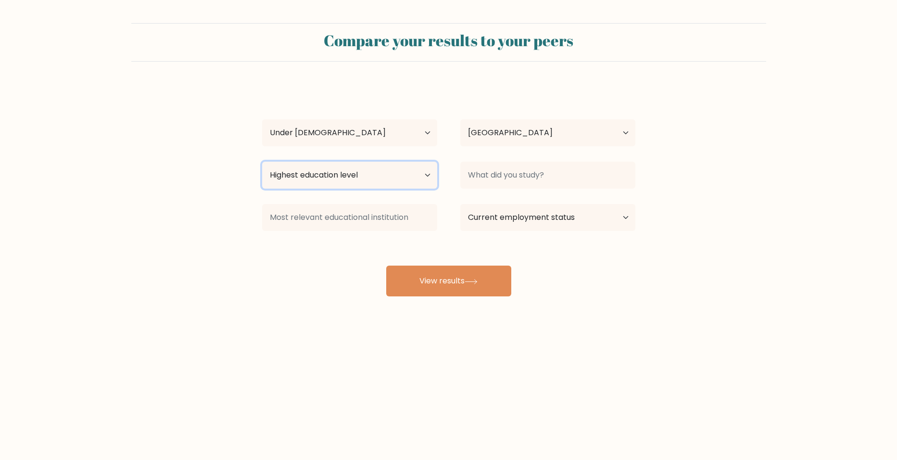
click at [373, 167] on select "Highest education level No schooling Primary Lower Secondary Upper Secondary Oc…" at bounding box center [349, 175] width 175 height 27
click at [262, 162] on select "Highest education level No schooling Primary Lower Secondary Upper Secondary Oc…" at bounding box center [349, 175] width 175 height 27
click at [376, 171] on select "Highest education level No schooling Primary Lower Secondary Upper Secondary Oc…" at bounding box center [349, 175] width 175 height 27
select select "upper_secondary"
click at [262, 162] on select "Highest education level No schooling Primary Lower Secondary Upper Secondary Oc…" at bounding box center [349, 175] width 175 height 27
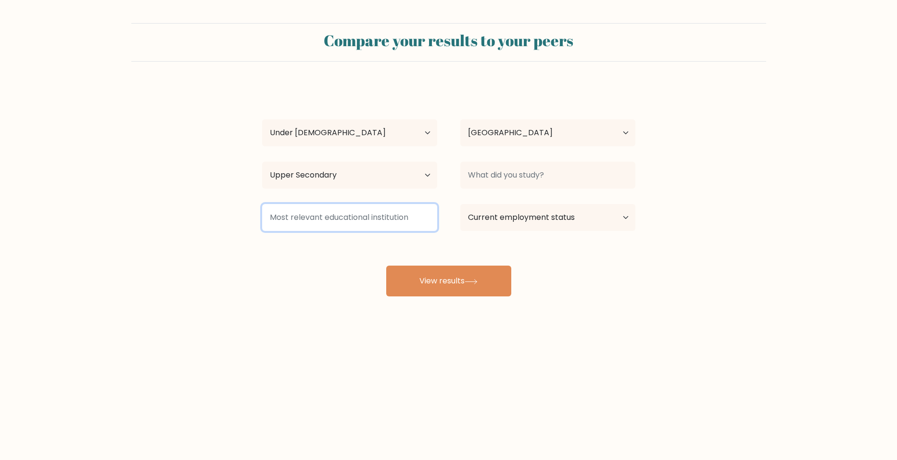
click at [341, 219] on input at bounding box center [349, 217] width 175 height 27
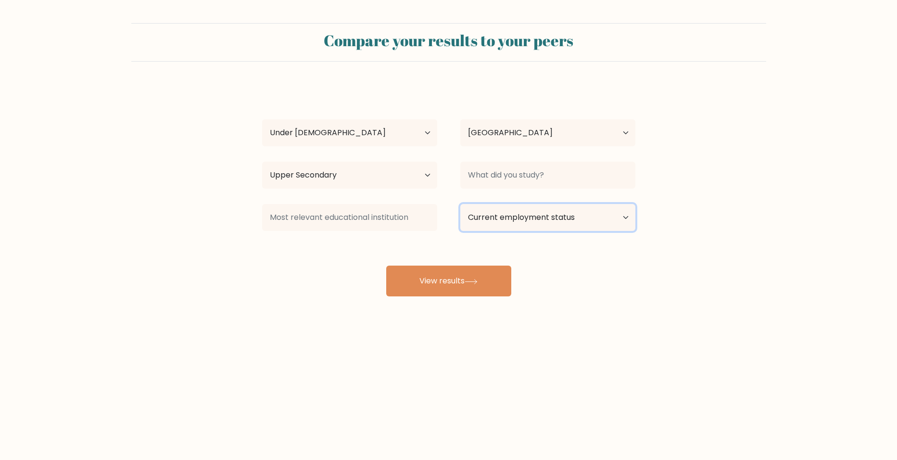
click at [539, 211] on select "Current employment status Employed Student Retired Other / prefer not to answer" at bounding box center [547, 217] width 175 height 27
select select "student"
click at [460, 204] on select "Current employment status Employed Student Retired Other / prefer not to answer" at bounding box center [547, 217] width 175 height 27
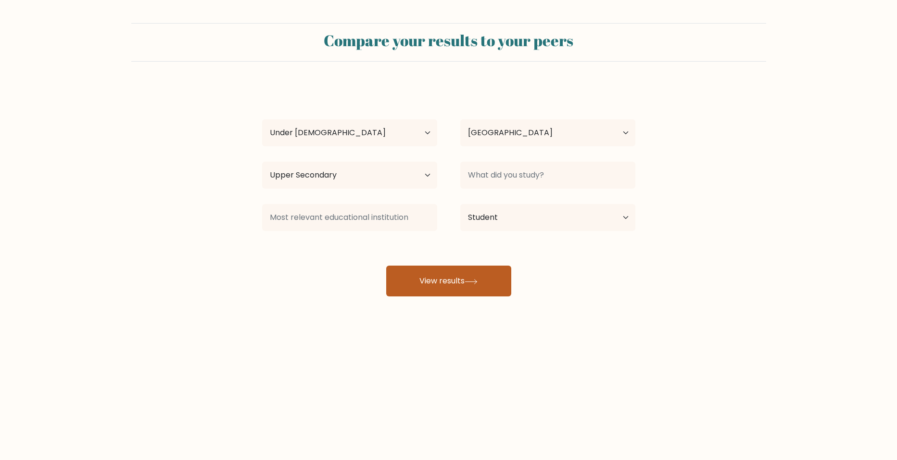
click at [414, 280] on button "View results" at bounding box center [448, 280] width 125 height 31
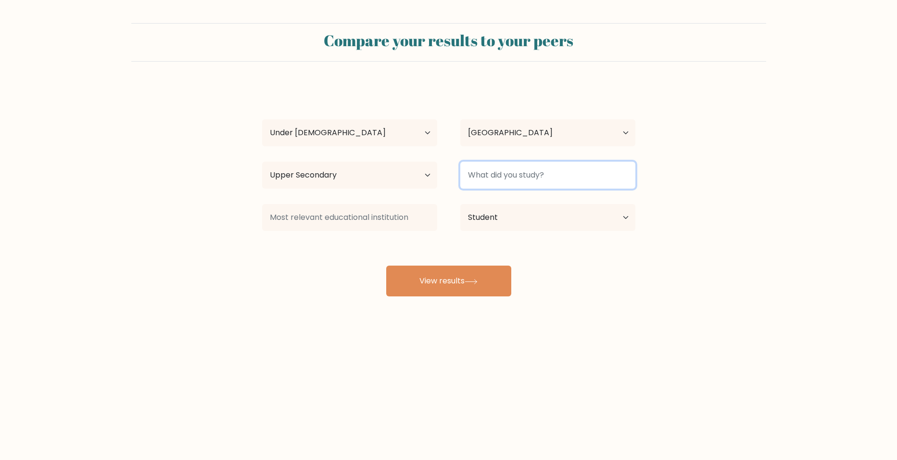
click at [510, 170] on input at bounding box center [547, 175] width 175 height 27
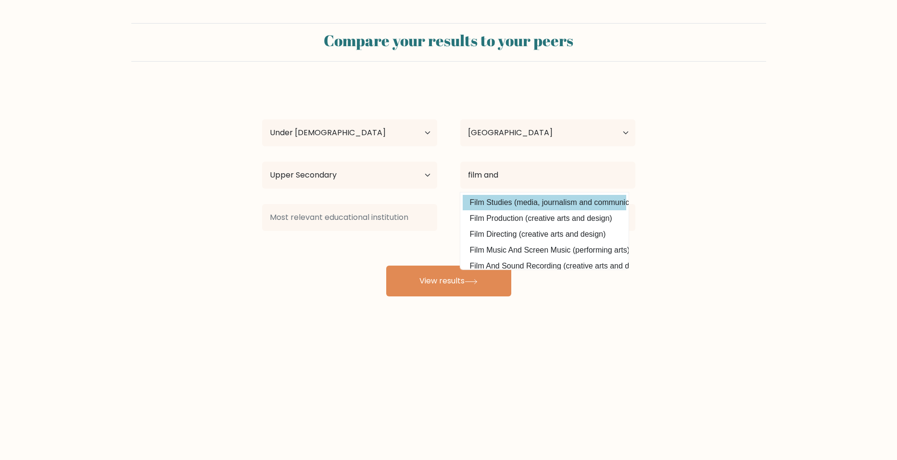
click at [576, 202] on option "Film Studies (media, journalism and communications)" at bounding box center [543, 202] width 163 height 15
type input "Film Studies"
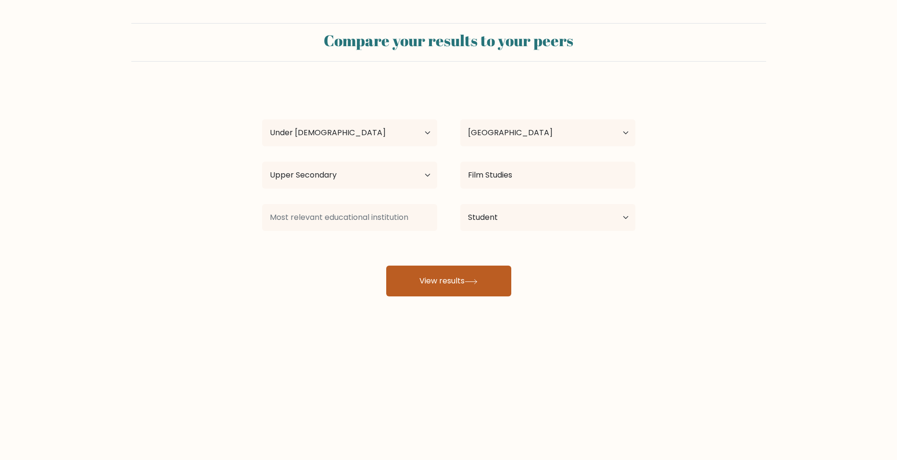
click at [437, 286] on button "View results" at bounding box center [448, 280] width 125 height 31
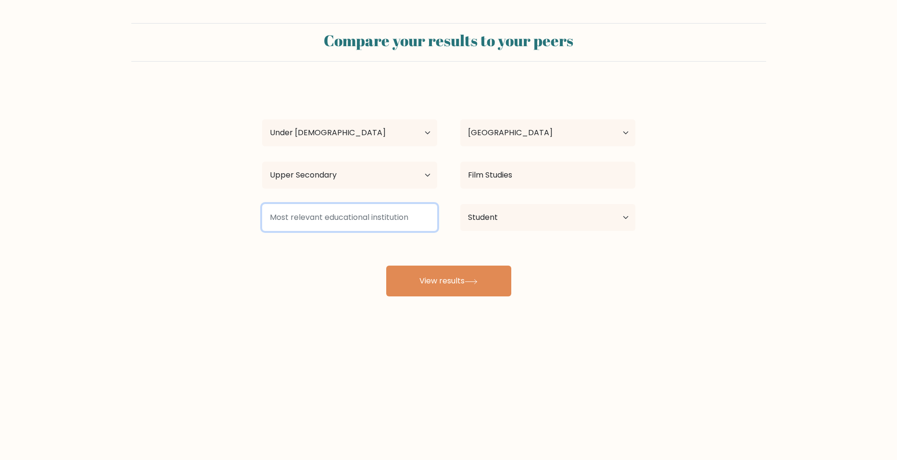
click at [345, 208] on input at bounding box center [349, 217] width 175 height 27
type input "h"
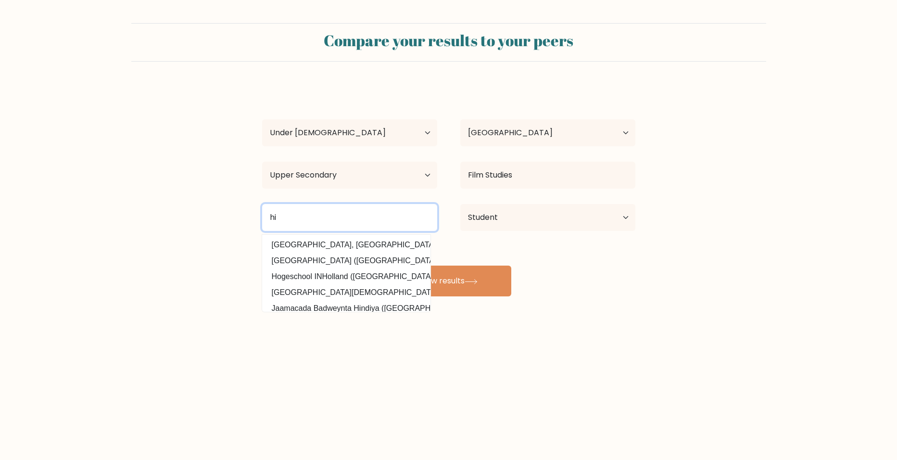
type input "h"
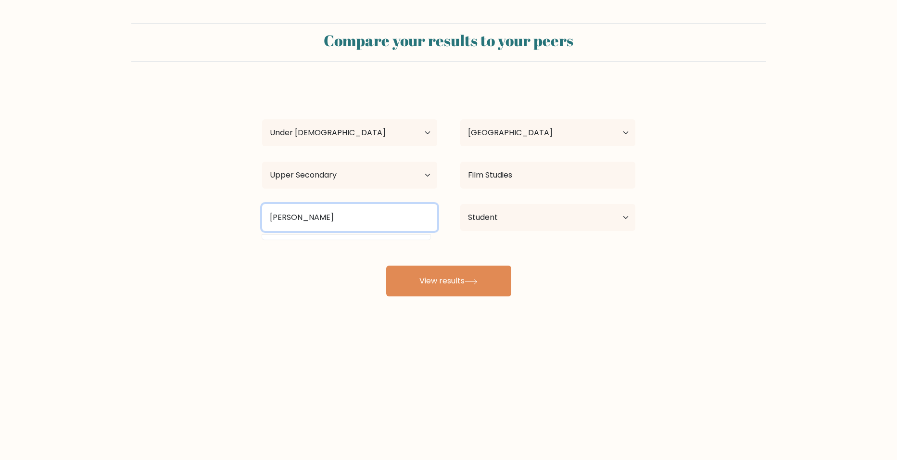
type input "Hinckley"
click at [386, 265] on button "View results" at bounding box center [448, 280] width 125 height 31
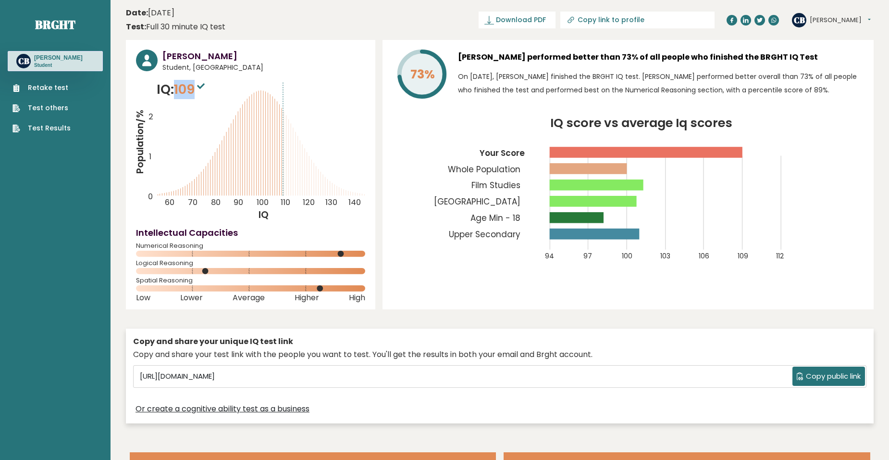
drag, startPoint x: 199, startPoint y: 92, endPoint x: 178, endPoint y: 91, distance: 21.2
click at [178, 91] on span "109" at bounding box center [190, 89] width 33 height 18
drag, startPoint x: 178, startPoint y: 91, endPoint x: 189, endPoint y: 147, distance: 57.4
click at [189, 147] on icon "Population/% IQ 0 1 2 60 70 80 90 100 110 120 130 140" at bounding box center [250, 150] width 229 height 141
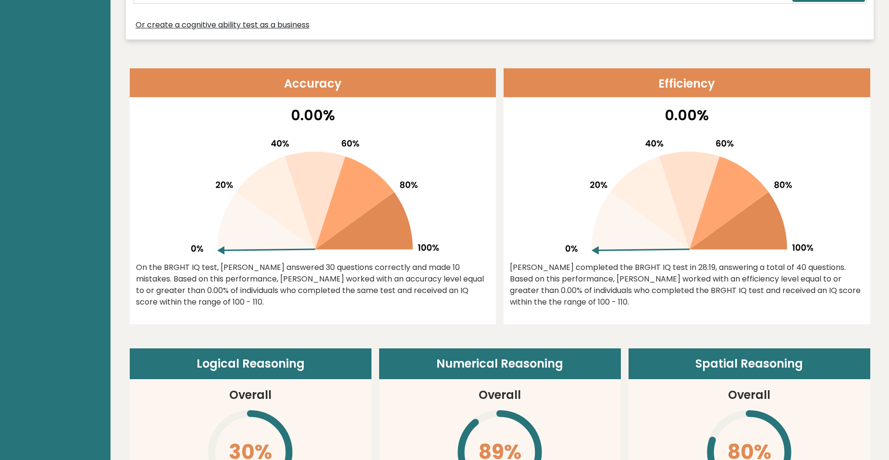
scroll to position [385, 0]
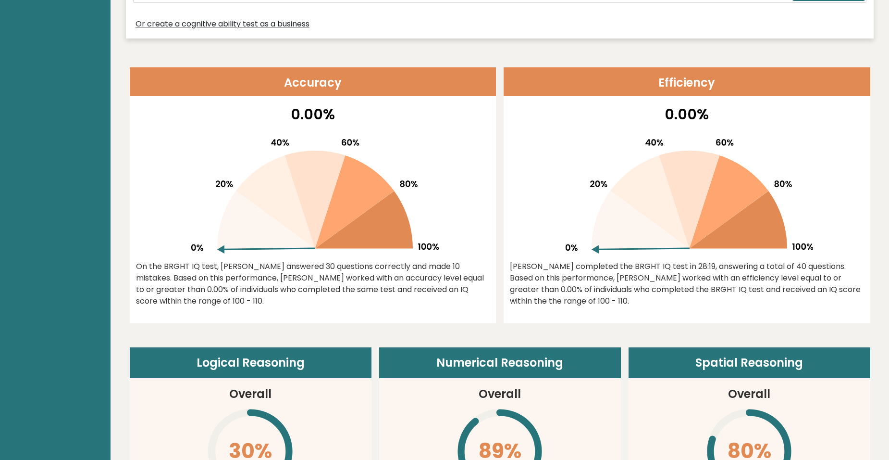
click at [302, 226] on icon at bounding box center [275, 201] width 79 height 93
click at [287, 237] on icon at bounding box center [266, 220] width 98 height 58
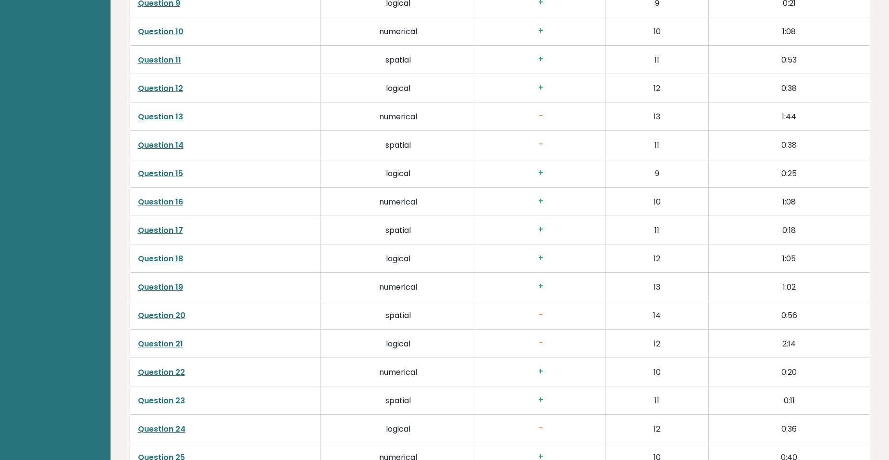
scroll to position [1971, 0]
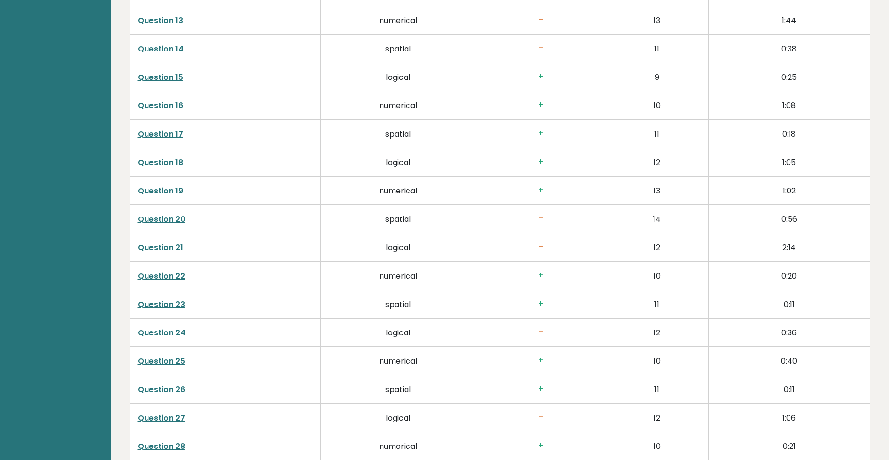
click at [155, 242] on link "Question 21" at bounding box center [160, 247] width 45 height 11
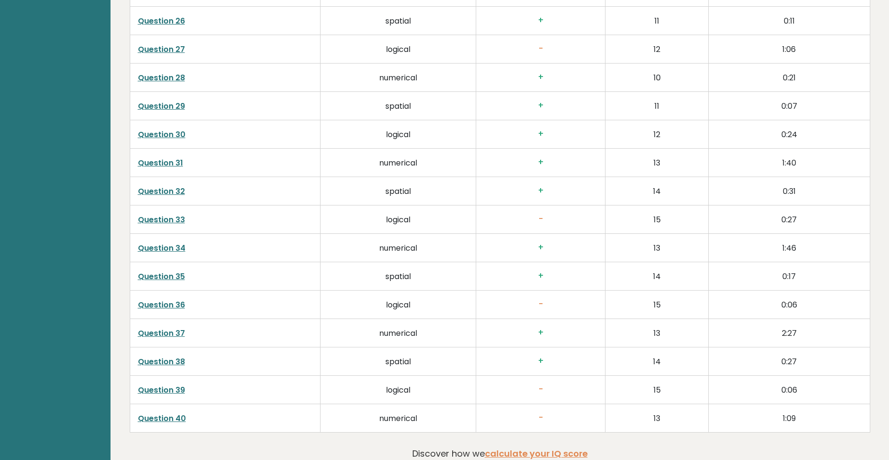
scroll to position [2356, 0]
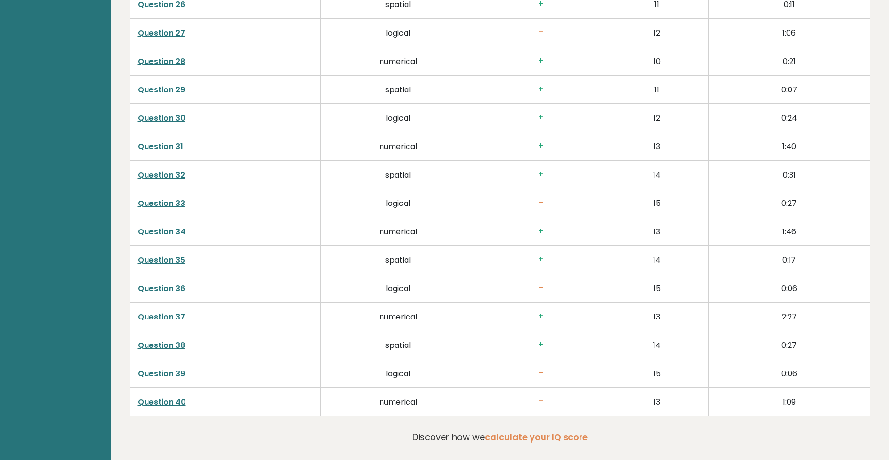
click at [155, 339] on link "Question 38" at bounding box center [161, 344] width 47 height 11
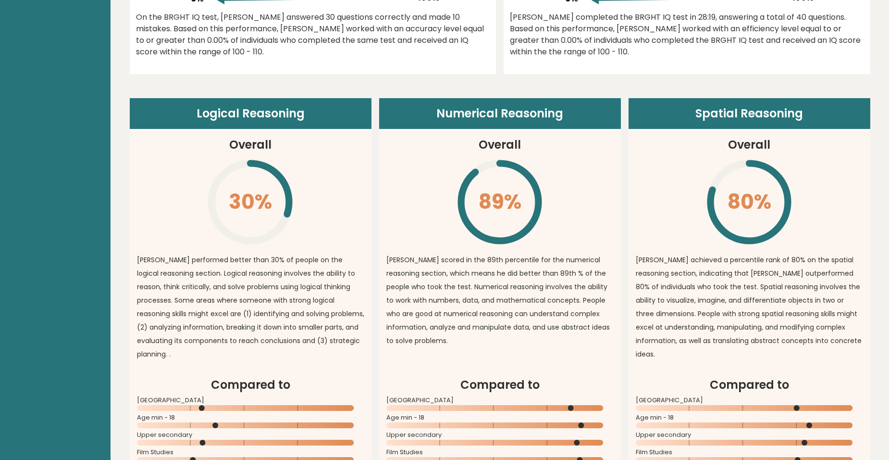
scroll to position [721, 0]
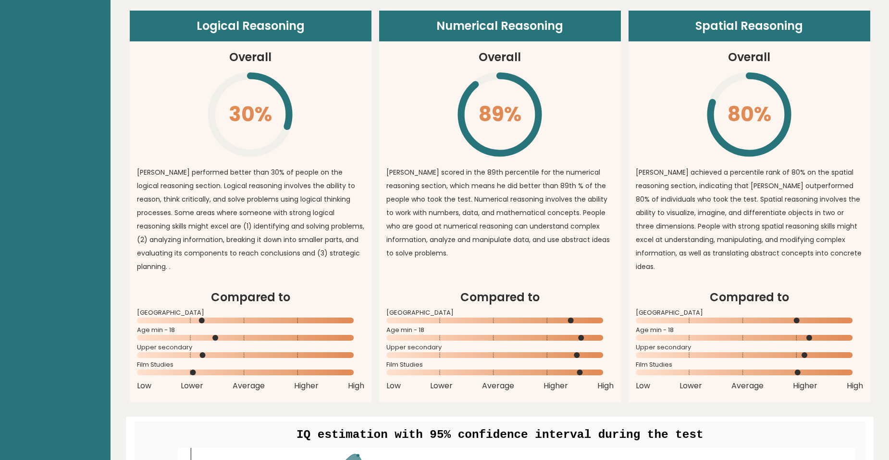
drag, startPoint x: 805, startPoint y: 306, endPoint x: 768, endPoint y: 305, distance: 37.5
click at [769, 317] on icon at bounding box center [749, 320] width 227 height 6
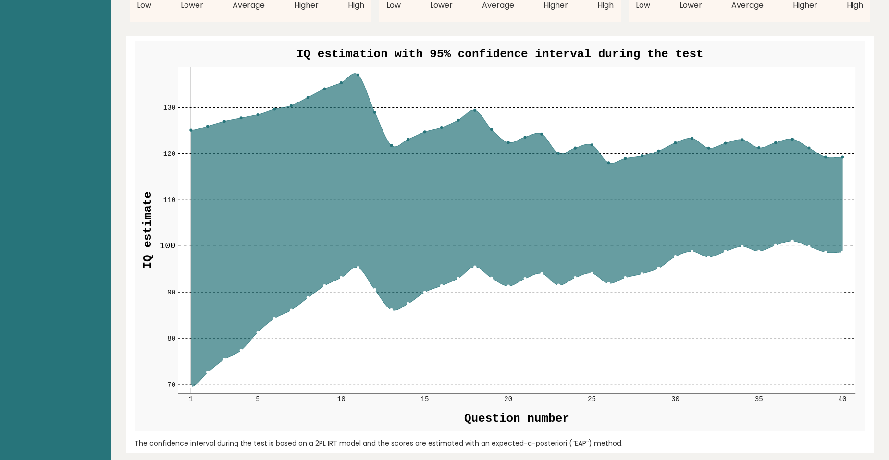
scroll to position [1010, 0]
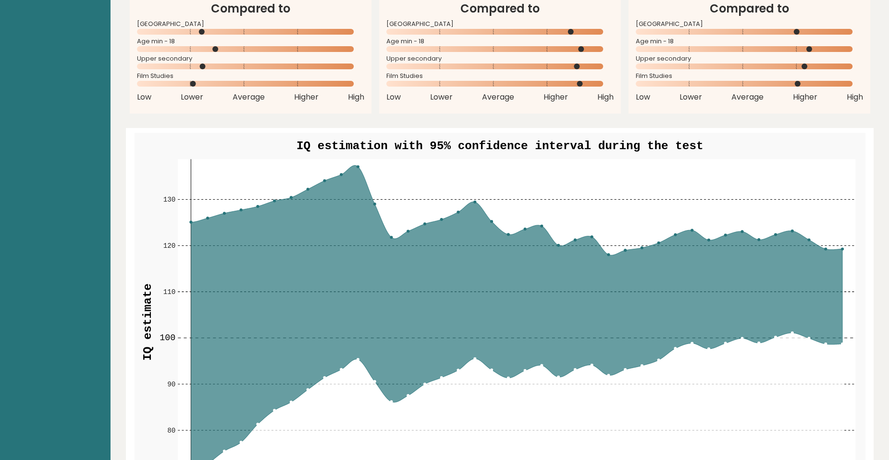
click at [506, 279] on icon at bounding box center [517, 321] width 652 height 313
click at [502, 278] on icon at bounding box center [517, 321] width 652 height 313
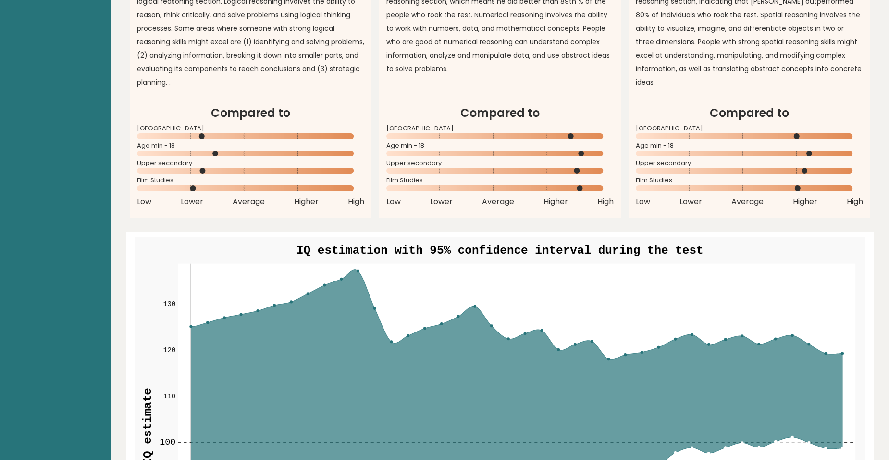
scroll to position [673, 0]
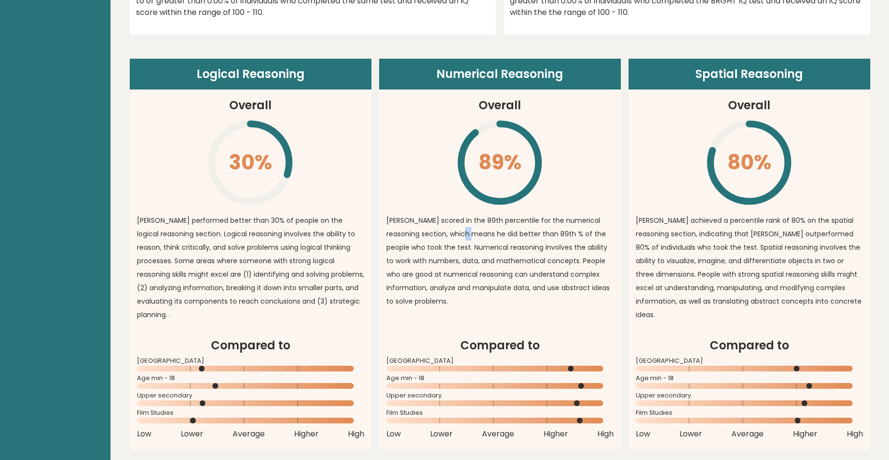
drag, startPoint x: 470, startPoint y: 235, endPoint x: 461, endPoint y: 235, distance: 9.6
click at [461, 235] on p "chloe scored in the 89th percentile for the numerical reasoning section, which …" at bounding box center [500, 260] width 227 height 94
drag, startPoint x: 461, startPoint y: 235, endPoint x: 431, endPoint y: 164, distance: 76.7
click at [430, 164] on article "Numerical Reasoning Overall 89% \ chloe scored in the 89th percentile for the n…" at bounding box center [500, 198] width 242 height 278
